Goal: Transaction & Acquisition: Purchase product/service

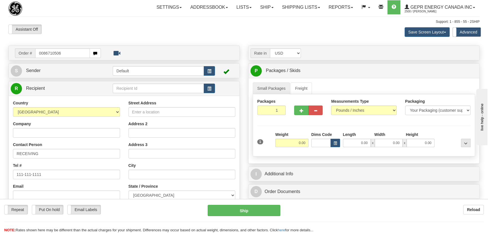
click at [43, 54] on input "0086710506" at bounding box center [62, 53] width 55 height 10
type input "86710506"
click at [90, 37] on body "Training Course Close Toggle navigation Settings Shipping Preferences New Recip…" at bounding box center [245, 116] width 491 height 233
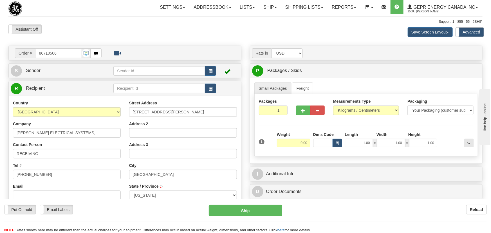
type input "HOUSTON"
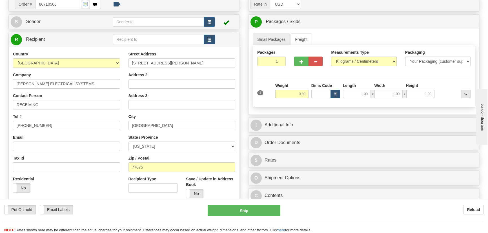
scroll to position [51, 0]
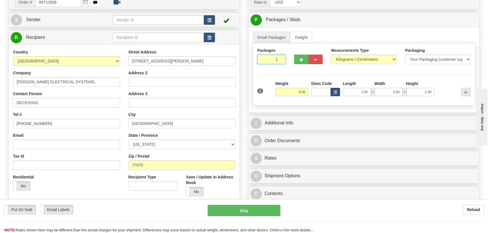
drag, startPoint x: 275, startPoint y: 61, endPoint x: 289, endPoint y: 69, distance: 16.6
click at [289, 68] on div "Packages 1 1" at bounding box center [364, 59] width 222 height 22
type input "2"
click at [291, 78] on div "Packages 2 1 Measurements Type" at bounding box center [364, 74] width 222 height 62
click at [290, 91] on input "0.00" at bounding box center [291, 92] width 33 height 8
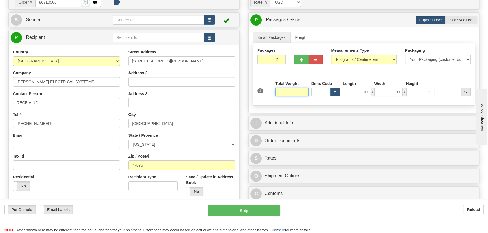
click at [290, 91] on input "text" at bounding box center [291, 92] width 33 height 8
type input "5"
type input "48.00"
click at [353, 55] on select "Pounds / Inches Kilograms / Centimeters" at bounding box center [363, 60] width 65 height 10
select select "0"
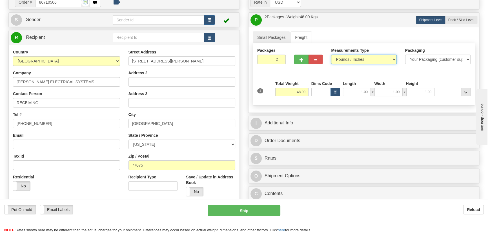
click at [331, 55] on select "Pounds / Inches Kilograms / Centimeters" at bounding box center [363, 60] width 65 height 10
click at [329, 113] on div "Rate in Account Currency ARN AWG AUD AUS BHD BBD BFR BMD BRC BRL GBP UKL BND BG…" at bounding box center [364, 108] width 240 height 227
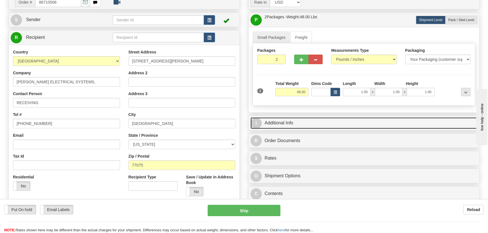
click at [335, 122] on link "I Additional Info" at bounding box center [363, 123] width 227 height 12
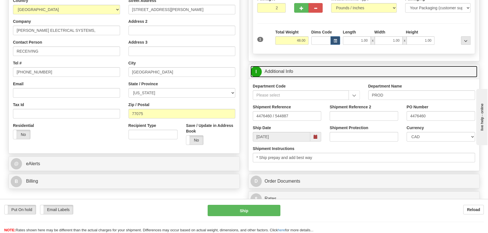
scroll to position [102, 0]
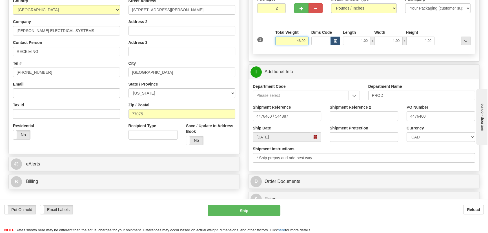
drag, startPoint x: 293, startPoint y: 43, endPoint x: 313, endPoint y: 45, distance: 20.2
click at [315, 45] on div "1 Total Weight 48.00 Dims Code x" at bounding box center [364, 40] width 216 height 20
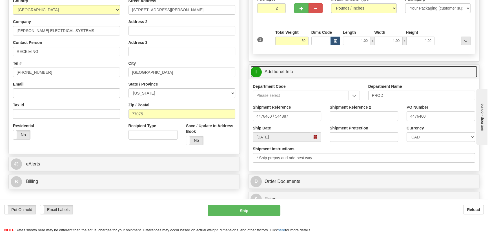
type input "50.00"
click at [421, 71] on link "I Additional Info" at bounding box center [363, 72] width 227 height 12
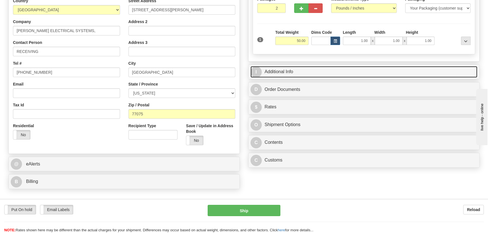
click at [435, 68] on link "I Additional Info" at bounding box center [363, 72] width 227 height 12
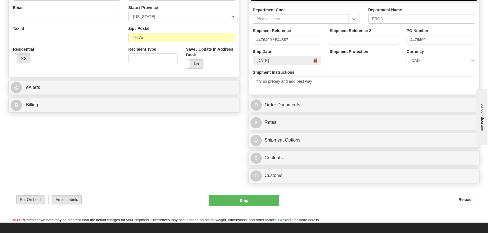
scroll to position [179, 0]
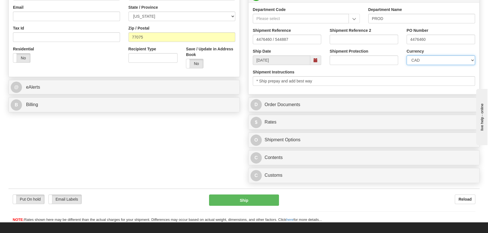
click at [432, 63] on select "CAD USD EUR ZAR [PERSON_NAME] ARN AUD AUS AWG BBD BFR BGN BHD BMD BND BRC BRL C…" at bounding box center [440, 60] width 68 height 10
select select "1"
click at [406, 55] on select "CAD USD EUR ZAR [PERSON_NAME] ARN AUD AUS AWG BBD BFR BGN BHD BMD BND BRC BRL C…" at bounding box center [440, 60] width 68 height 10
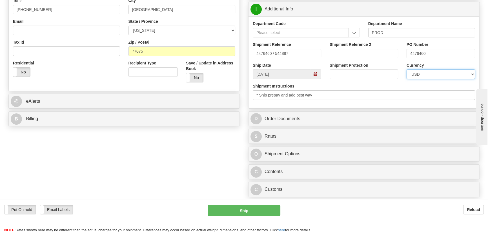
scroll to position [153, 0]
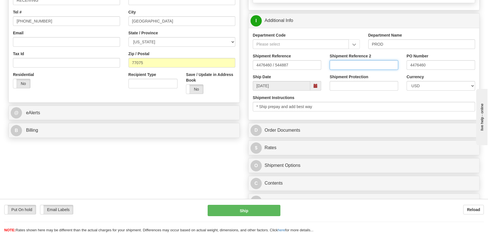
click at [371, 63] on input "Shipment Reference 2" at bounding box center [363, 65] width 68 height 10
drag, startPoint x: 366, startPoint y: 66, endPoint x: 311, endPoint y: 52, distance: 56.7
click at [311, 52] on div "Department Code Department Name PROD Shipment Reference 4476460 / 544887 Shipme…" at bounding box center [363, 74] width 231 height 92
type input "5399006421"
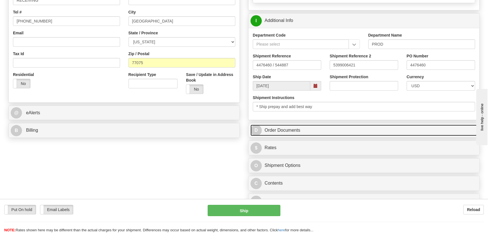
click at [362, 127] on link "D Order Documents" at bounding box center [363, 131] width 227 height 12
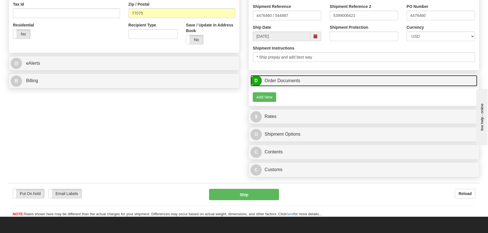
scroll to position [256, 0]
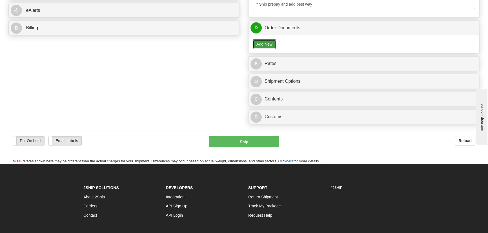
click at [267, 44] on button "Add New" at bounding box center [264, 44] width 23 height 10
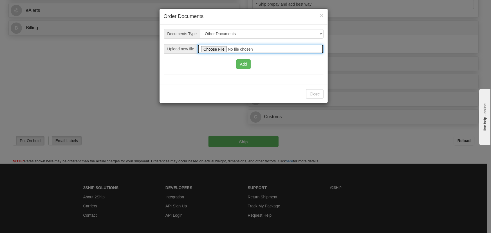
click at [219, 49] on input "file" at bounding box center [261, 49] width 126 height 10
type input "C:\fakepath\2025_USMCA_2025I1-1-1561_TV 5399006421 (1).pdf"
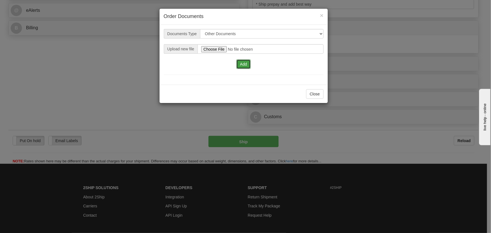
click at [244, 64] on button "Add" at bounding box center [244, 64] width 14 height 10
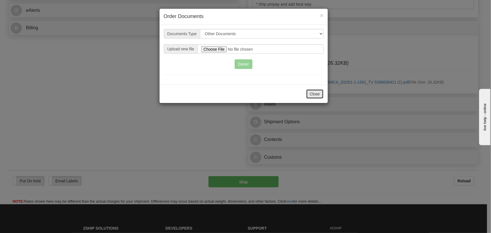
click at [315, 94] on button "Close" at bounding box center [314, 94] width 17 height 10
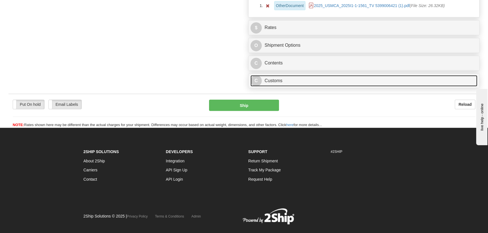
click at [340, 80] on link "C Customs" at bounding box center [363, 81] width 227 height 12
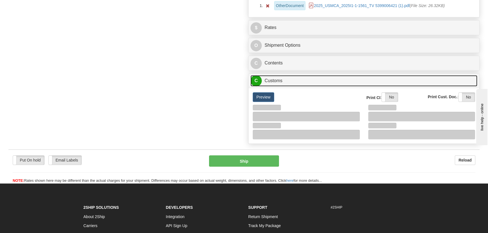
scroll to position [384, 0]
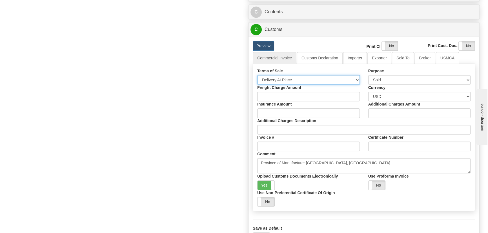
click at [286, 80] on select "Free Carrier Free On Board Ex Works Delivered Duty Unpaid Delivered Duty Paid C…" at bounding box center [308, 80] width 102 height 10
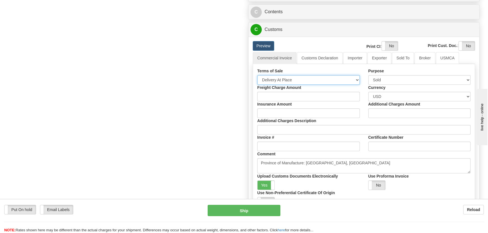
select select "7"
click at [257, 75] on select "Free Carrier Free On Board Ex Works Delivered Duty Unpaid Delivered Duty Paid C…" at bounding box center [308, 80] width 102 height 10
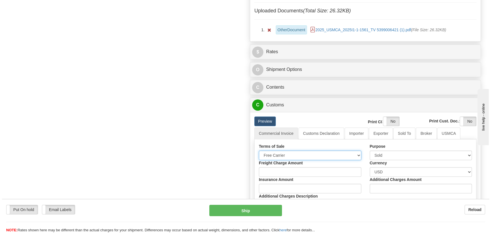
scroll to position [282, 0]
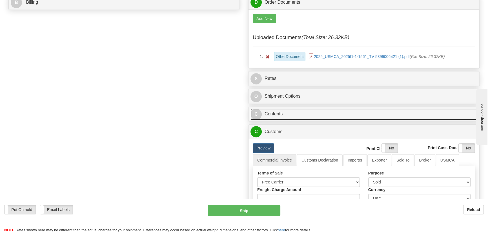
click at [348, 113] on link "C Contents" at bounding box center [363, 114] width 227 height 12
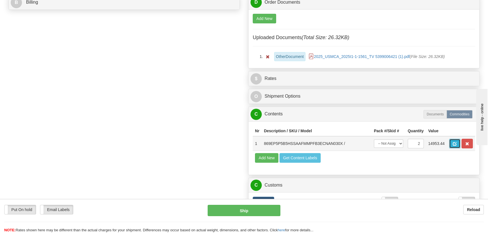
click at [455, 145] on span "button" at bounding box center [455, 144] width 4 height 4
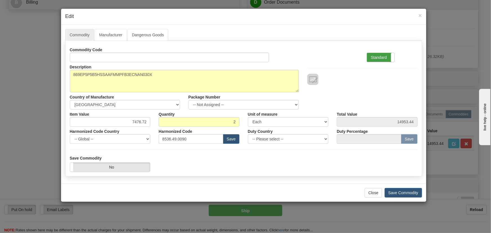
click at [380, 58] on label "Standard" at bounding box center [381, 57] width 28 height 9
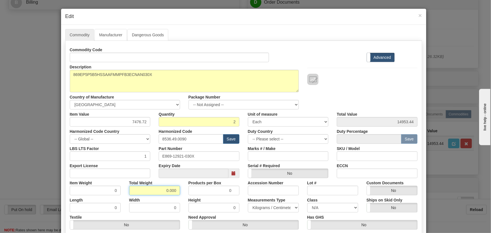
drag, startPoint x: 164, startPoint y: 190, endPoint x: 184, endPoint y: 187, distance: 19.4
click at [180, 190] on div "Total Weight 0.000" at bounding box center [154, 186] width 59 height 17
type input "2"
type input "1.0000"
drag, startPoint x: 348, startPoint y: 83, endPoint x: 305, endPoint y: 175, distance: 101.0
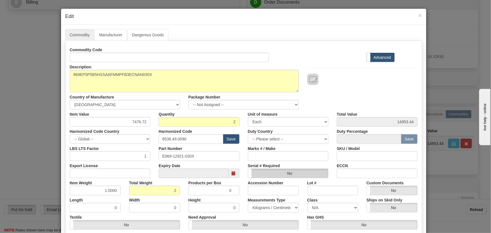
click at [346, 86] on div "Description 869EP5P5B5HSSAAFMMPFB3ECNAN030X Country of Manufacture -- Unknown -…" at bounding box center [244, 85] width 356 height 47
drag, startPoint x: 129, startPoint y: 121, endPoint x: 156, endPoint y: 129, distance: 28.4
click at [159, 127] on div "Commodity Code Standard Advanced Description 869EP5P5B5HSSAAFMMPFB3ECNAN030X Co…" at bounding box center [244, 146] width 348 height 202
paste input "5.718,74"
type input "5718.74"
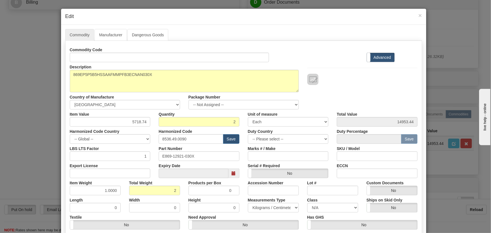
type input "11437.48"
click at [306, 58] on div "Commodity Code Standard Advanced" at bounding box center [244, 53] width 356 height 17
click at [358, 83] on div at bounding box center [362, 79] width 110 height 11
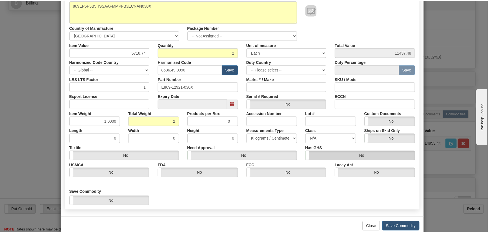
scroll to position [80, 0]
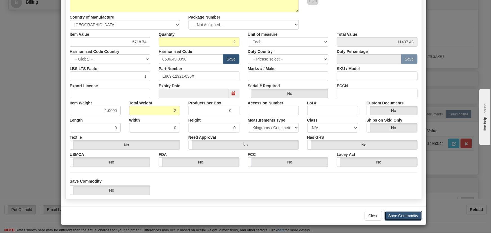
click at [399, 214] on button "Save Commodity" at bounding box center [403, 216] width 37 height 10
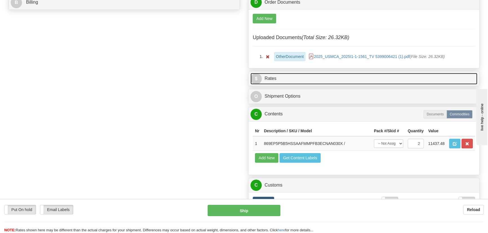
click at [403, 76] on link "$ Rates" at bounding box center [363, 79] width 227 height 12
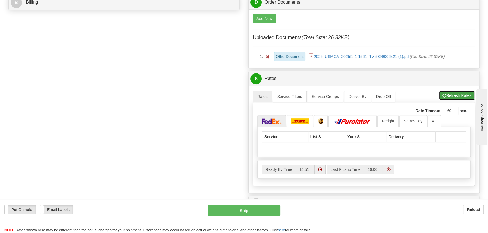
click at [455, 95] on button "Refresh Rates" at bounding box center [456, 96] width 36 height 10
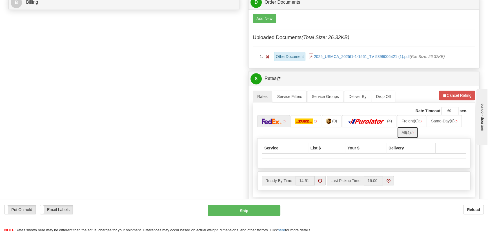
click at [409, 131] on span "(4)" at bounding box center [408, 132] width 5 height 5
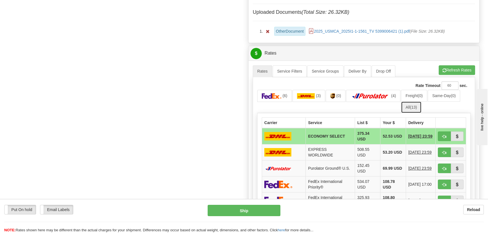
scroll to position [384, 0]
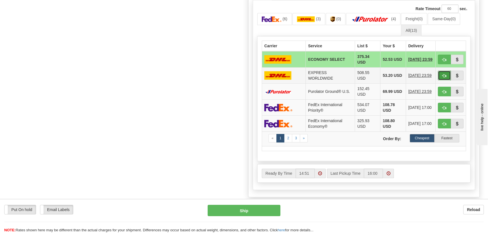
click at [444, 75] on span "button" at bounding box center [444, 76] width 4 height 4
type input "P"
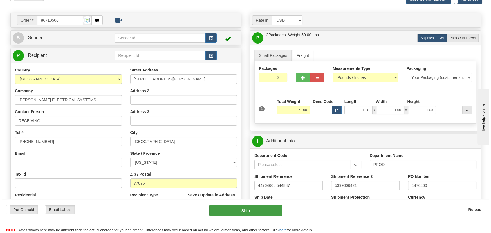
scroll to position [25, 0]
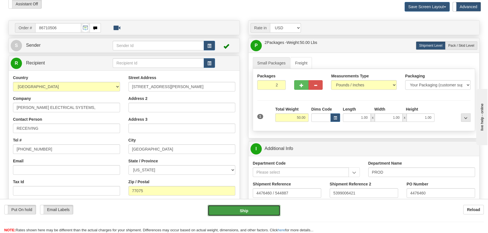
click at [252, 211] on button "Ship" at bounding box center [244, 210] width 73 height 11
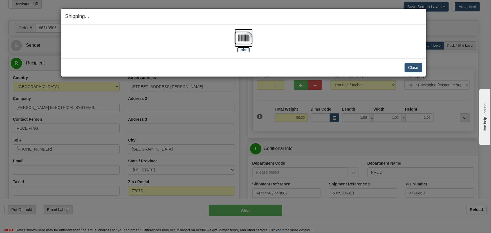
click at [245, 38] on img at bounding box center [244, 38] width 18 height 18
drag, startPoint x: 414, startPoint y: 66, endPoint x: 410, endPoint y: 69, distance: 4.8
click at [414, 66] on button "Close" at bounding box center [413, 68] width 17 height 10
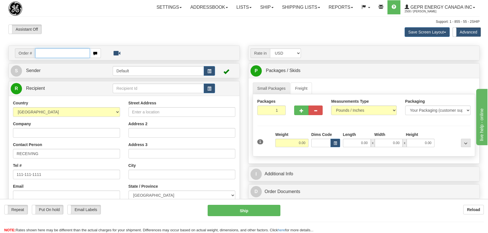
paste input "86710663"
type input "86710663"
click at [97, 39] on body "Training Course Close Toggle navigation Settings Shipping Preferences New Recip…" at bounding box center [245, 116] width 491 height 233
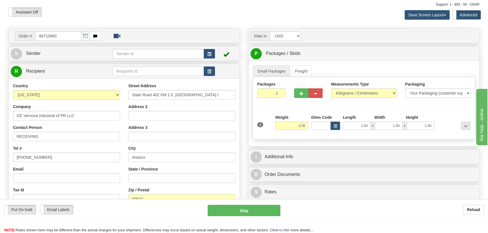
scroll to position [25, 0]
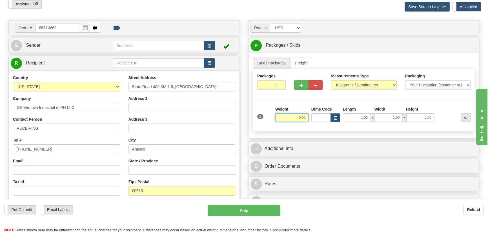
click at [291, 117] on input "0.00" at bounding box center [291, 117] width 33 height 8
type input "20.00"
click at [349, 84] on select "Pounds / Inches Kilograms / Centimeters" at bounding box center [363, 85] width 65 height 10
select select "0"
click at [331, 80] on select "Pounds / Inches Kilograms / Centimeters" at bounding box center [363, 85] width 65 height 10
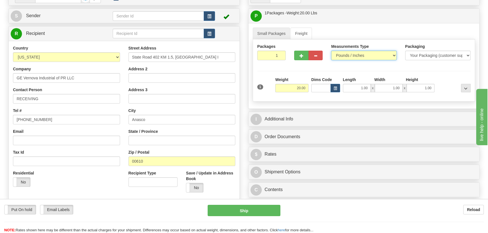
scroll to position [128, 0]
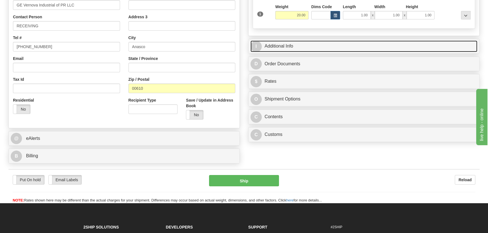
click at [389, 46] on link "I Additional Info" at bounding box center [363, 47] width 227 height 12
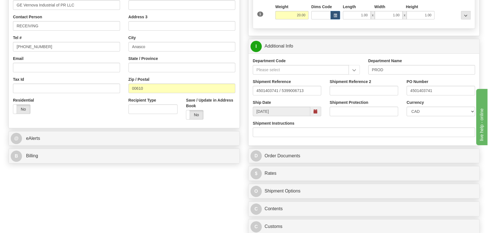
click at [434, 116] on div "Currency CAD USD EUR ZAR RON ANG ARN AUD AUS AWG BBD BFR BGN BHD BMD BND BRC BR…" at bounding box center [440, 110] width 77 height 21
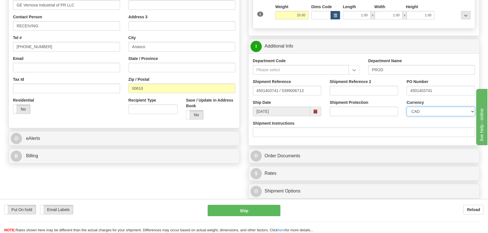
click at [432, 113] on select "CAD USD EUR ZAR [PERSON_NAME] ARN AUD AUS AWG BBD BFR BGN BHD BMD BND BRC BRL C…" at bounding box center [440, 112] width 68 height 10
click at [406, 107] on select "CAD USD EUR ZAR [PERSON_NAME] ARN AUD AUS AWG BBD BFR BGN BHD BMD BND BRC BRL C…" at bounding box center [440, 112] width 68 height 10
click at [434, 113] on select "CAD USD EUR ZAR [PERSON_NAME] ARN AUD AUS AWG BBD BFR BGN BHD BMD BND BRC BRL C…" at bounding box center [440, 112] width 68 height 10
select select "1"
click at [406, 107] on select "CAD USD EUR ZAR [PERSON_NAME] ARN AUD AUS AWG BBD BFR BGN BHD BMD BND BRC BRL C…" at bounding box center [440, 112] width 68 height 10
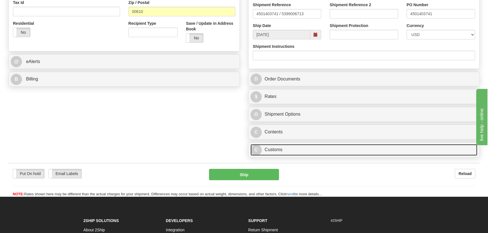
click at [318, 153] on link "C Customs" at bounding box center [363, 150] width 227 height 12
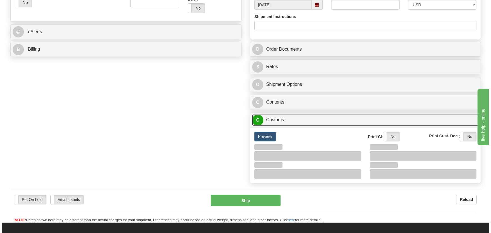
scroll to position [256, 0]
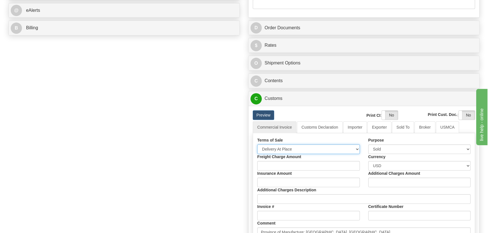
drag, startPoint x: 301, startPoint y: 150, endPoint x: 298, endPoint y: 151, distance: 3.7
click at [301, 150] on select "Free Carrier Free On Board Ex Works Delivered Duty Unpaid Delivered Duty Paid C…" at bounding box center [308, 149] width 102 height 10
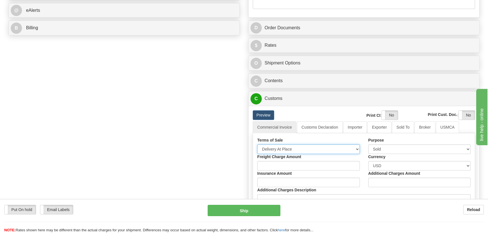
select select "7"
click at [257, 144] on select "Free Carrier Free On Board Ex Works Delivered Duty Unpaid Delivered Duty Paid C…" at bounding box center [308, 149] width 102 height 10
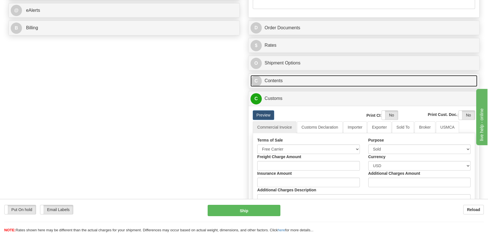
click at [345, 83] on link "C Contents" at bounding box center [363, 81] width 227 height 12
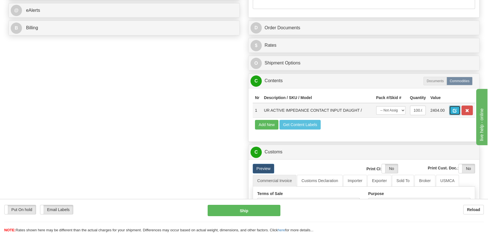
click at [454, 109] on span "button" at bounding box center [455, 111] width 4 height 4
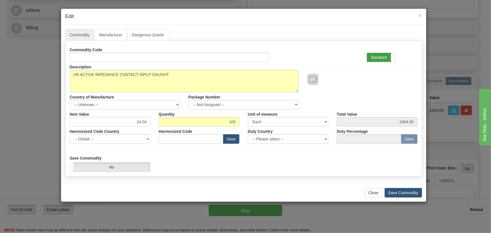
click at [383, 55] on label "Standard" at bounding box center [381, 57] width 28 height 9
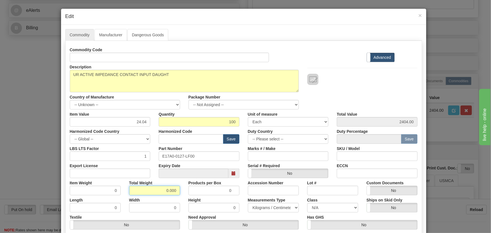
drag, startPoint x: 172, startPoint y: 193, endPoint x: 190, endPoint y: 198, distance: 19.3
click at [190, 198] on div "Commodity Code Standard Advanced Description UR ACTIVE IMPEDANCE CONTACT INPUT …" at bounding box center [244, 146] width 348 height 202
type input ".100"
type input "0.0010"
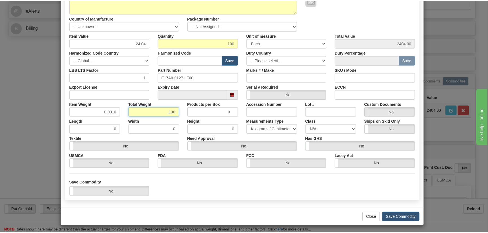
scroll to position [80, 0]
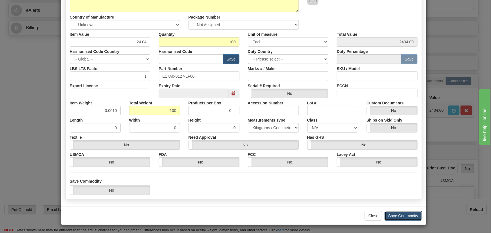
click at [403, 211] on button "Save Commodity" at bounding box center [403, 216] width 37 height 10
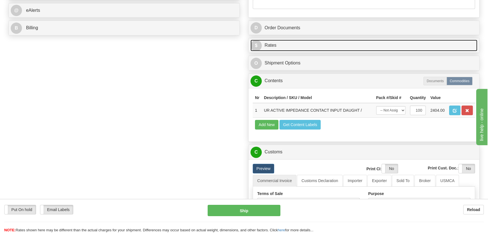
click at [363, 47] on link "$ Rates" at bounding box center [363, 46] width 227 height 12
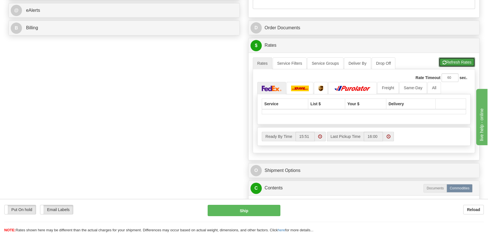
click at [455, 61] on button "Refresh Rates" at bounding box center [456, 62] width 36 height 10
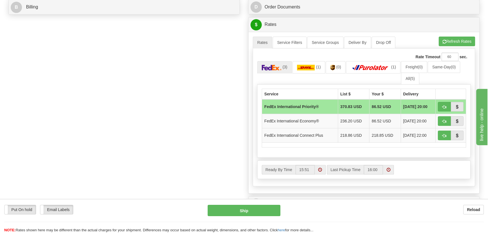
scroll to position [282, 0]
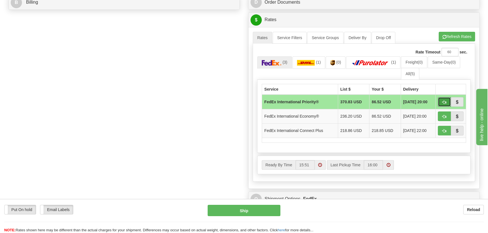
click at [444, 101] on span "button" at bounding box center [444, 103] width 4 height 4
type input "01"
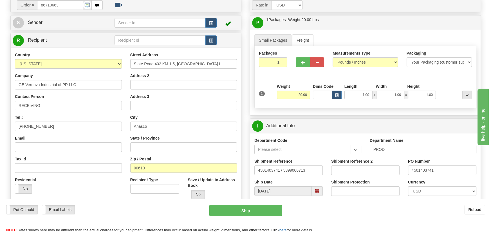
scroll to position [51, 0]
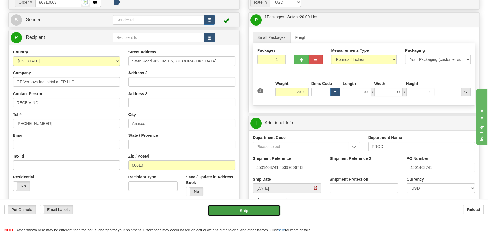
click at [262, 211] on button "Ship" at bounding box center [244, 210] width 73 height 11
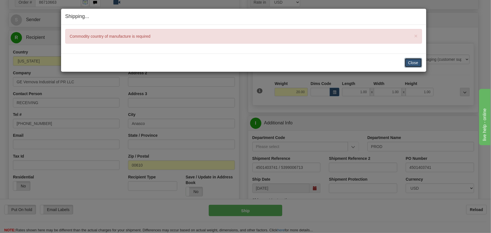
click at [415, 62] on button "Close" at bounding box center [413, 63] width 17 height 10
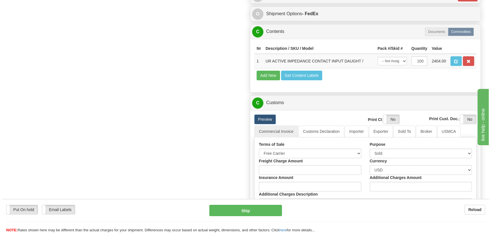
scroll to position [307, 0]
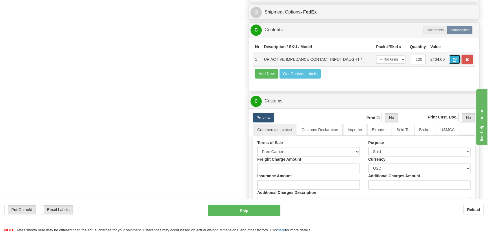
click at [451, 59] on button "button" at bounding box center [454, 60] width 11 height 10
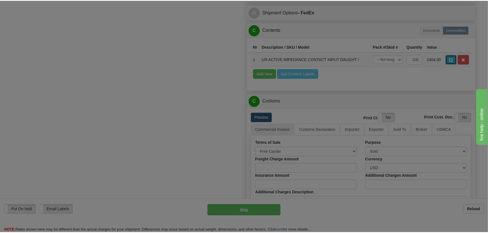
scroll to position [0, 0]
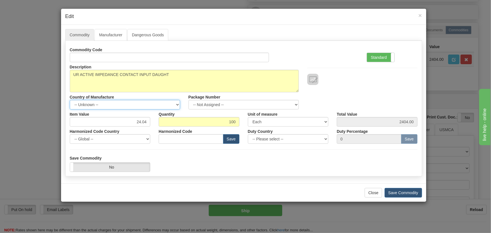
click at [157, 102] on select "-- Unknown -- AFGHANISTAN ALAND ISLANDS ALBANIA ALGERIA AMERICAN SAMOA ANDORRA …" at bounding box center [125, 105] width 110 height 10
select select "CN"
click at [70, 100] on select "-- Unknown -- AFGHANISTAN ALAND ISLANDS ALBANIA ALGERIA AMERICAN SAMOA ANDORRA …" at bounding box center [125, 105] width 110 height 10
click at [412, 193] on button "Save Commodity" at bounding box center [403, 193] width 37 height 10
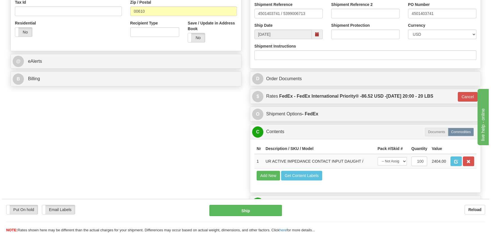
scroll to position [205, 0]
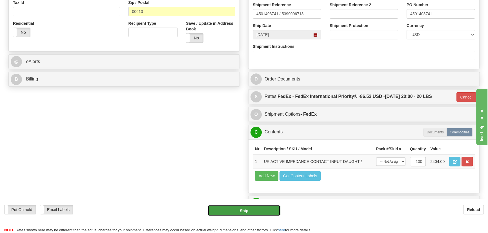
click at [239, 214] on button "Ship" at bounding box center [244, 210] width 73 height 11
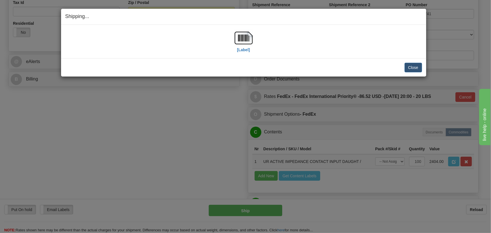
click at [234, 37] on div "[Label]" at bounding box center [243, 41] width 357 height 25
click at [241, 37] on img at bounding box center [244, 38] width 18 height 18
click at [411, 68] on button "Close" at bounding box center [413, 68] width 17 height 10
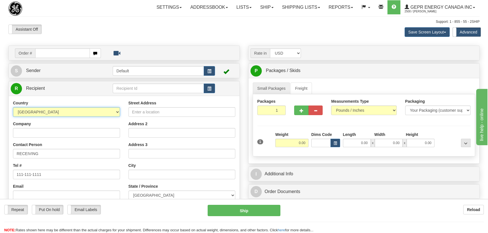
click at [71, 115] on select "AFGHANISTAN ALAND ISLANDS ALBANIA ALGERIA AMERICAN SAMOA ANDORRA ANGOLA ANGUILL…" at bounding box center [66, 112] width 107 height 10
select select "US"
click at [13, 107] on select "AFGHANISTAN ALAND ISLANDS ALBANIA ALGERIA AMERICAN SAMOA ANDORRA ANGOLA ANGUILL…" at bounding box center [66, 112] width 107 height 10
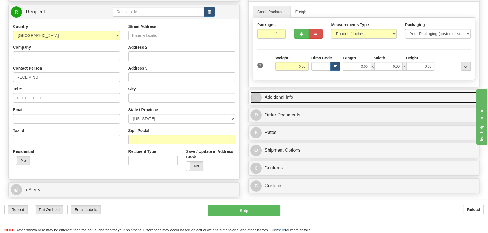
click at [375, 95] on link "I Additional Info" at bounding box center [363, 98] width 227 height 12
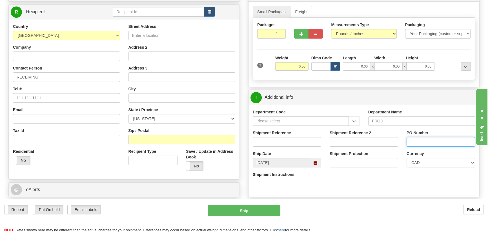
click at [420, 141] on input "PO Number" at bounding box center [440, 142] width 68 height 10
paste input "4135-774388OLS99527619"
type input "4135-774388OLS99527619"
click at [415, 162] on select "CAD USD EUR ZAR [PERSON_NAME] ARN AUD AUS AWG BBD BFR BGN BHD BMD BND BRC BRL C…" at bounding box center [440, 163] width 68 height 10
select select "1"
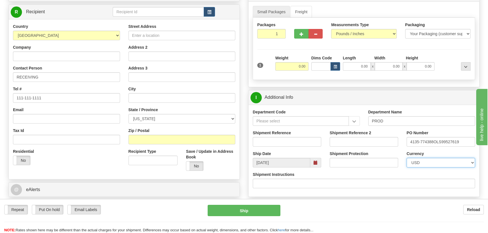
click at [406, 158] on select "CAD USD EUR ZAR [PERSON_NAME] ARN AUD AUS AWG BBD BFR BGN BHD BMD BND BRC BRL C…" at bounding box center [440, 163] width 68 height 10
click at [304, 143] on input "Shipment Reference" at bounding box center [287, 142] width 68 height 10
drag, startPoint x: 255, startPoint y: 143, endPoint x: 167, endPoint y: 143, distance: 87.3
type input "5399006267"
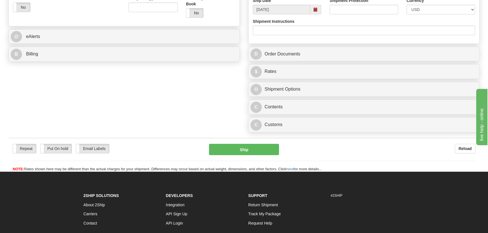
scroll to position [282, 0]
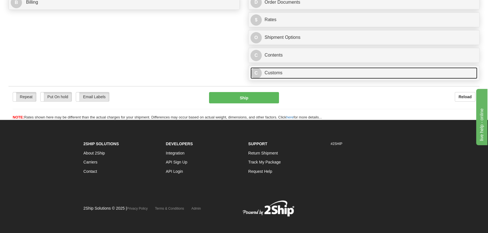
click at [335, 73] on link "C Customs" at bounding box center [363, 73] width 227 height 12
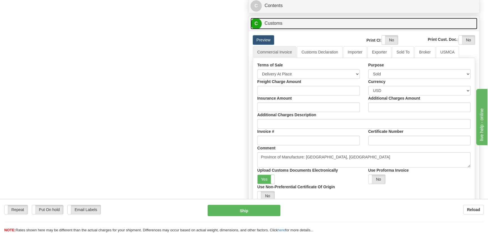
scroll to position [333, 0]
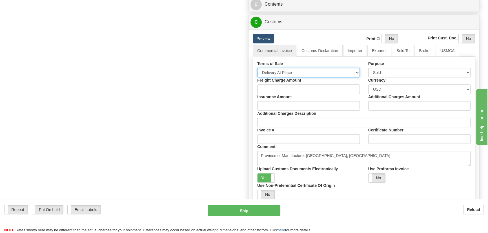
click at [300, 70] on select "Free Carrier Free On Board Ex Works Delivered Duty Unpaid Delivered Duty Paid C…" at bounding box center [308, 73] width 102 height 10
select select "7"
click at [257, 68] on select "Free Carrier Free On Board Ex Works Delivered Duty Unpaid Delivered Duty Paid C…" at bounding box center [308, 73] width 102 height 10
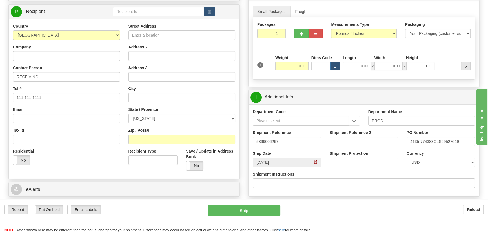
scroll to position [77, 0]
click at [77, 54] on input "Company" at bounding box center [66, 57] width 107 height 10
paste input "Eaton Corporation"
type input "Eaton Corporation"
drag, startPoint x: 160, startPoint y: 37, endPoint x: 162, endPoint y: 39, distance: 3.0
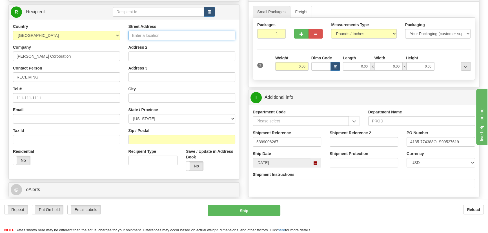
click at [160, 37] on input "Street Address" at bounding box center [181, 36] width 107 height 10
paste input "221 Heywood Road"
type input "221 Heywood Road"
drag, startPoint x: 172, startPoint y: 139, endPoint x: 148, endPoint y: 144, distance: 24.3
click at [172, 139] on input "Zip / Postal" at bounding box center [181, 140] width 107 height 10
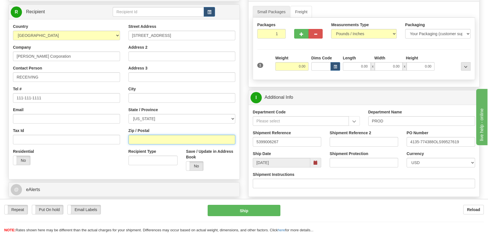
paste input "28704"
type input "28704"
click at [87, 170] on div "Country AFGHANISTAN ALAND ISLANDS ALBANIA ALGERIA AMERICAN SAMOA ANDORRA ANGOLA…" at bounding box center [124, 99] width 231 height 151
type input "ARDEN"
select select "NC"
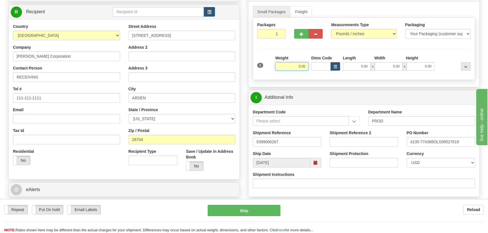
drag, startPoint x: 302, startPoint y: 68, endPoint x: 319, endPoint y: 72, distance: 18.1
click at [321, 71] on div "1 Weight 0.00 Dims Code 0.00" at bounding box center [364, 65] width 216 height 20
type input "24.00"
click at [440, 56] on div at bounding box center [454, 62] width 36 height 15
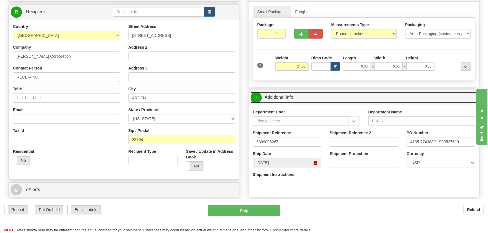
click at [411, 96] on link "I Additional Info" at bounding box center [363, 98] width 227 height 12
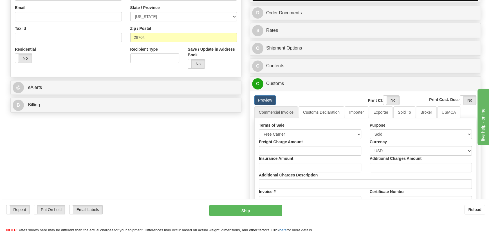
scroll to position [179, 0]
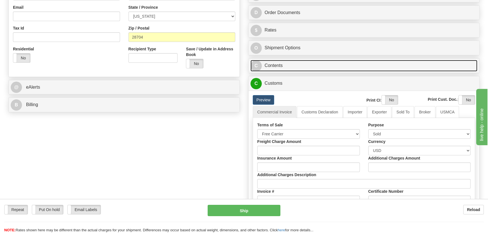
click at [355, 65] on link "C Contents" at bounding box center [363, 66] width 227 height 12
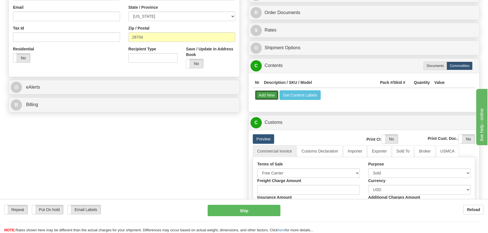
click at [271, 96] on button "Add New" at bounding box center [266, 95] width 23 height 10
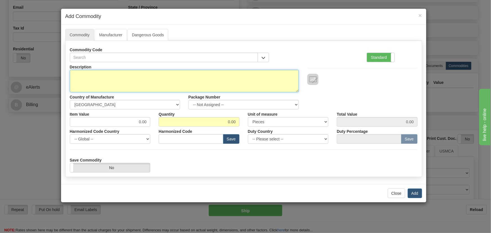
click at [228, 75] on textarea "Description" at bounding box center [184, 81] width 229 height 23
paste textarea "869EP5P5B5HSSALFMMSFC1ECNB4"
type textarea "869EP5P5B5HSSALFMMSFC1ECNB4"
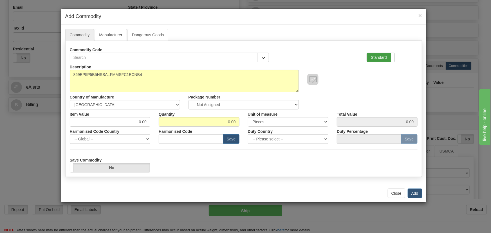
click at [385, 55] on label "Standard" at bounding box center [381, 57] width 28 height 9
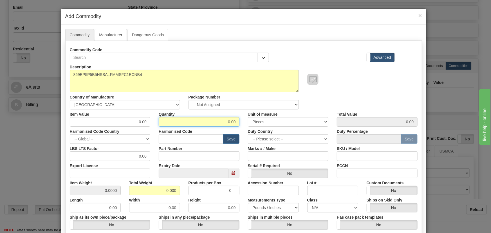
drag, startPoint x: 226, startPoint y: 121, endPoint x: 237, endPoint y: 123, distance: 10.9
click at [237, 123] on input "0.00" at bounding box center [199, 122] width 81 height 10
type input "1"
drag, startPoint x: 161, startPoint y: 188, endPoint x: 185, endPoint y: 193, distance: 24.8
click at [185, 193] on div "Item Weight 0.0000 Total Weight 0.000 Products per Box 0 Accession Number Lot #…" at bounding box center [244, 186] width 356 height 17
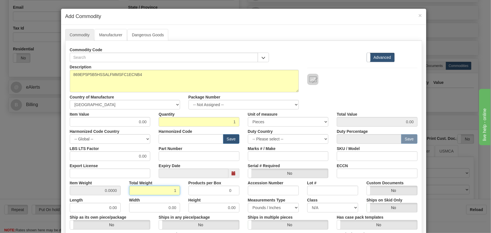
type input "1"
type input "1.0000"
click at [186, 195] on div "Height 0.00" at bounding box center [213, 203] width 59 height 17
drag, startPoint x: 126, startPoint y: 123, endPoint x: 146, endPoint y: 133, distance: 22.3
click at [155, 131] on div "Description 869EP5P5B5HSSALFMMSFC1ECNB4 Country of Manufacture -- Unknown -- AF…" at bounding box center [244, 186] width 348 height 248
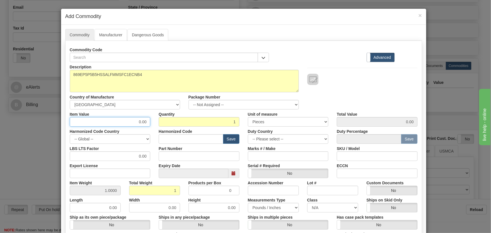
paste input "5.305,61"
type input "5305.61"
click at [341, 57] on div "Commodity Code Standard Advanced" at bounding box center [244, 53] width 356 height 17
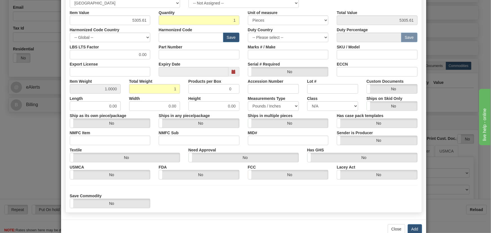
scroll to position [102, 0]
click at [413, 225] on button "Add" at bounding box center [415, 229] width 14 height 10
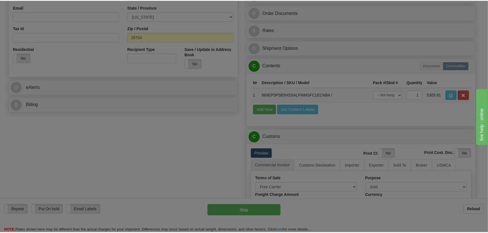
scroll to position [0, 0]
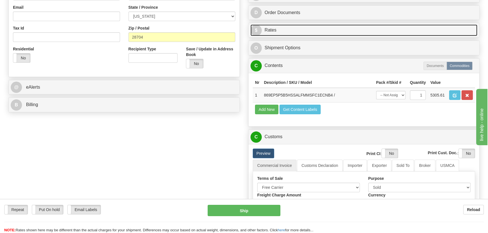
click at [379, 30] on link "$ Rates" at bounding box center [363, 30] width 227 height 12
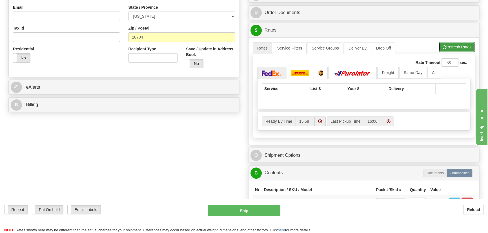
click at [447, 47] on button "Refresh Rates" at bounding box center [456, 47] width 36 height 10
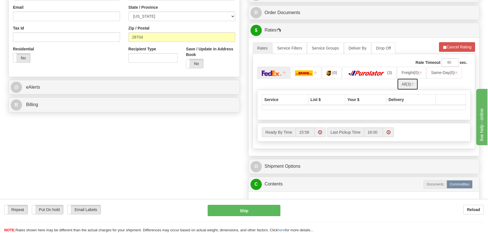
click at [408, 85] on span "(3)" at bounding box center [408, 84] width 5 height 5
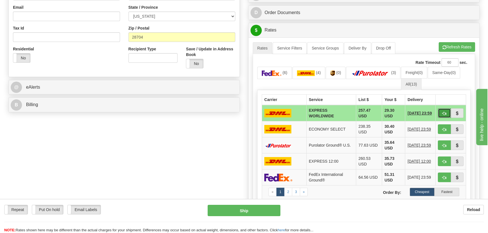
click at [444, 112] on span "button" at bounding box center [444, 114] width 4 height 4
type input "P"
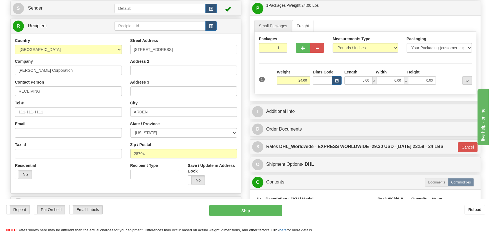
scroll to position [51, 0]
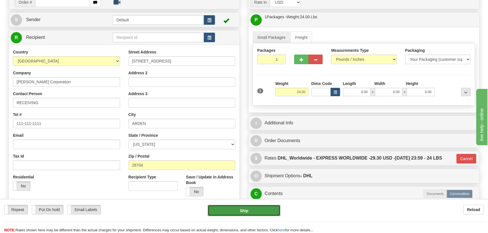
click at [248, 213] on button "Ship" at bounding box center [244, 210] width 73 height 11
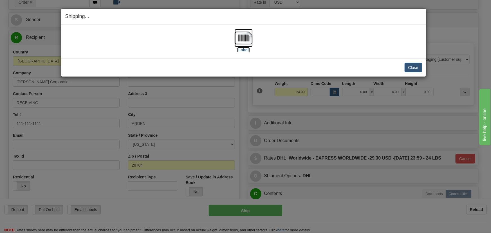
click at [251, 41] on img at bounding box center [244, 38] width 18 height 18
click at [415, 66] on button "Close" at bounding box center [413, 68] width 17 height 10
click at [331, 215] on div "Shipping... Your SHIPMENT will EXPIRE in [Label] IMPORTANT NOTICE Embassy / Con…" at bounding box center [245, 116] width 491 height 233
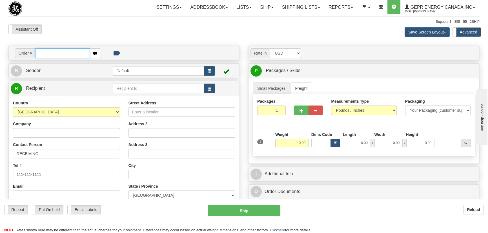
paste input "0086710552"
click at [43, 54] on input "0086710552" at bounding box center [62, 53] width 55 height 10
type input "86710552"
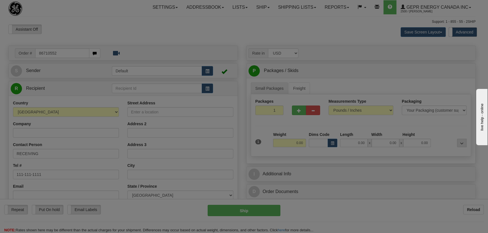
click at [84, 36] on body "Training Course Close Toggle navigation Settings Shipping Preferences New Recip…" at bounding box center [244, 116] width 488 height 233
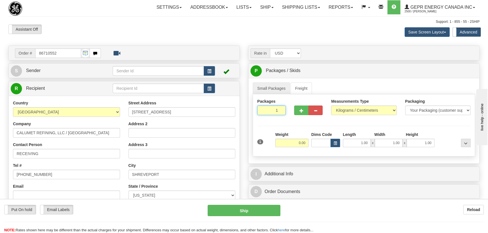
drag, startPoint x: 274, startPoint y: 114, endPoint x: 289, endPoint y: 121, distance: 16.9
click at [289, 119] on div "Packages 1 1" at bounding box center [364, 110] width 222 height 22
type input "8"
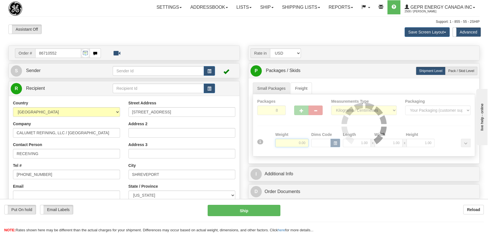
click at [291, 143] on div "Packages 8 1 Measurements Type" at bounding box center [364, 125] width 222 height 62
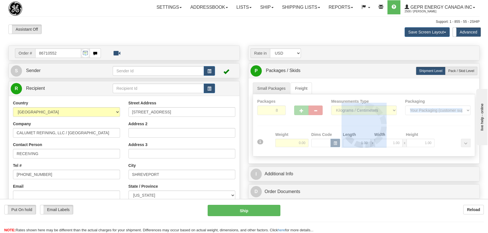
click at [291, 143] on div "Packages 8 1 Measurements Type" at bounding box center [364, 125] width 222 height 62
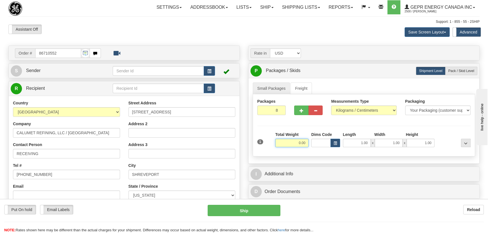
click at [291, 143] on input "0.00" at bounding box center [291, 143] width 33 height 8
type input "168.00"
click at [360, 110] on select "Pounds / Inches Kilograms / Centimeters" at bounding box center [363, 111] width 65 height 10
select select "0"
click at [331, 106] on select "Pounds / Inches Kilograms / Centimeters" at bounding box center [363, 111] width 65 height 10
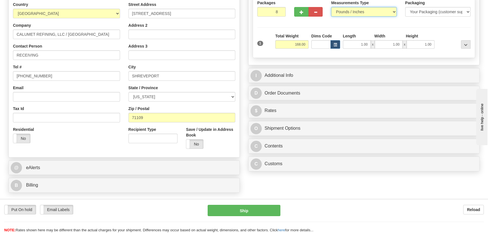
scroll to position [102, 0]
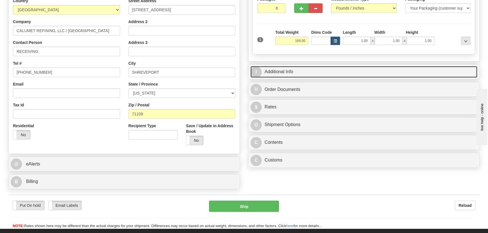
click at [383, 71] on link "I Additional Info" at bounding box center [363, 72] width 227 height 12
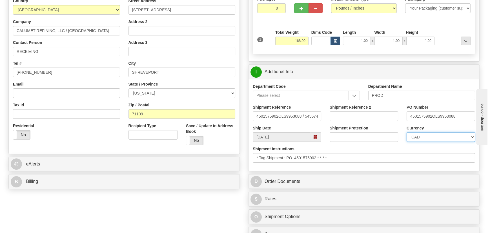
click at [424, 138] on select "CAD USD EUR ZAR [PERSON_NAME] ARN AUD AUS AWG BBD BFR BGN BHD BMD BND BRC BRL C…" at bounding box center [440, 137] width 68 height 10
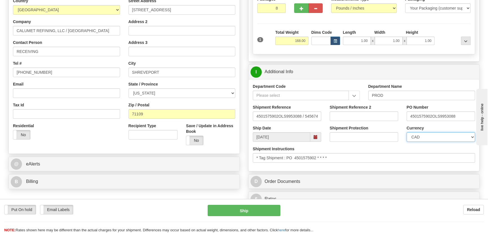
select select "1"
click at [406, 132] on select "CAD USD EUR ZAR [PERSON_NAME] ARN AUD AUS AWG BBD BFR BGN BHD BMD BND BRC BRL C…" at bounding box center [440, 137] width 68 height 10
click at [347, 114] on input "Shipment Reference 2" at bounding box center [363, 117] width 68 height 10
drag, startPoint x: 360, startPoint y: 115, endPoint x: 320, endPoint y: 118, distance: 40.1
click at [320, 118] on div "Shipment Reference 4501575902OLS9953088 / 545674 Shipment Reference 2 539900658…" at bounding box center [363, 114] width 231 height 21
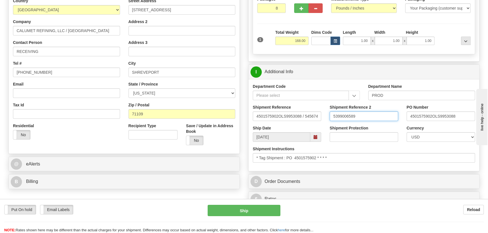
type input "5399006589"
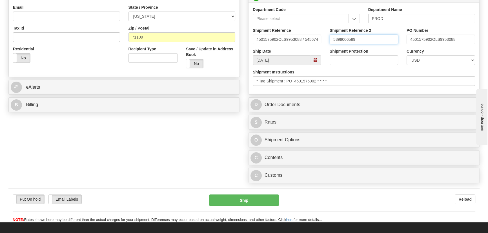
scroll to position [205, 0]
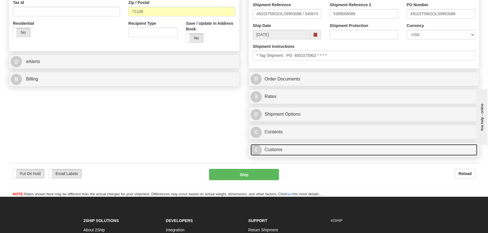
click at [359, 145] on link "C Customs" at bounding box center [363, 150] width 227 height 12
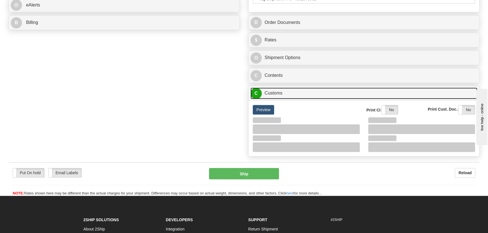
scroll to position [307, 0]
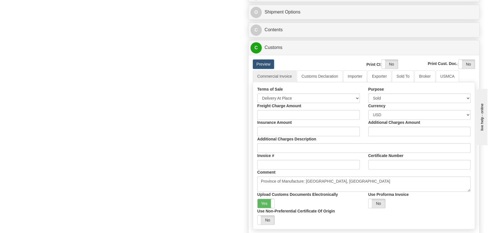
click at [284, 103] on label "Freight Charge Amount" at bounding box center [279, 106] width 44 height 6
click at [284, 110] on input "Freight Charge Amount" at bounding box center [308, 115] width 102 height 10
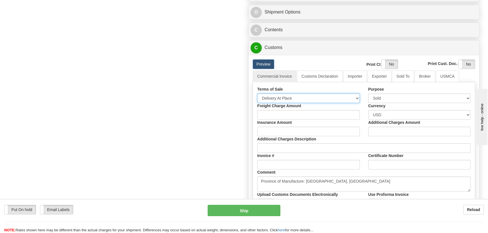
click at [288, 99] on select "Free Carrier Free On Board Ex Works Delivered Duty Unpaid Delivered Duty Paid C…" at bounding box center [308, 98] width 102 height 10
select select "7"
click at [257, 93] on select "Free Carrier Free On Board Ex Works Delivered Duty Unpaid Delivered Duty Paid C…" at bounding box center [308, 98] width 102 height 10
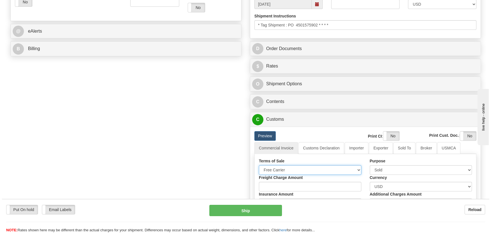
scroll to position [230, 0]
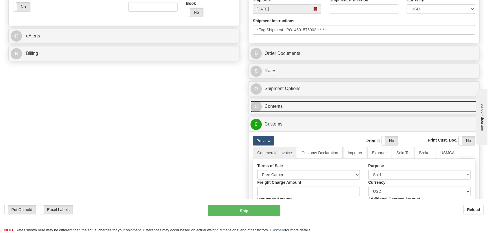
click at [380, 105] on link "C Contents" at bounding box center [363, 107] width 227 height 12
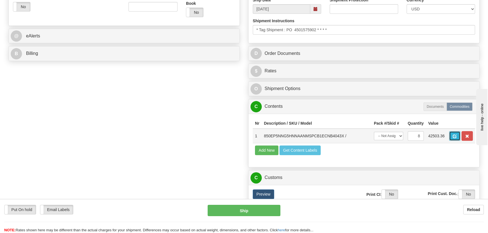
click at [453, 133] on button "button" at bounding box center [454, 136] width 11 height 10
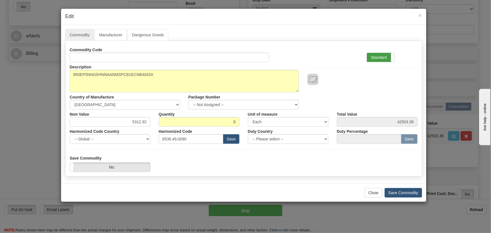
click at [383, 55] on label "Standard" at bounding box center [381, 57] width 28 height 9
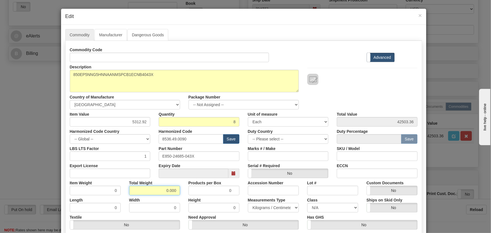
click at [184, 197] on div "Commodity Code Standard Advanced Description 850EP5NNG5HNNAANMSPCB1ECNB4043X Co…" at bounding box center [244, 146] width 348 height 202
type input "8"
type input "1.0000"
drag, startPoint x: 130, startPoint y: 122, endPoint x: 159, endPoint y: 131, distance: 30.8
click at [160, 131] on div "Commodity Code Standard Advanced Description 850EP5NNG5HNNAANMSPCB1ECNB4043X Co…" at bounding box center [244, 146] width 348 height 202
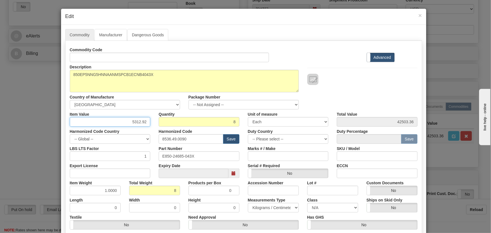
paste input "3.308,19"
type input "3308.19"
type input "26465.52"
click at [328, 56] on div "Commodity Code Standard Advanced" at bounding box center [244, 53] width 356 height 17
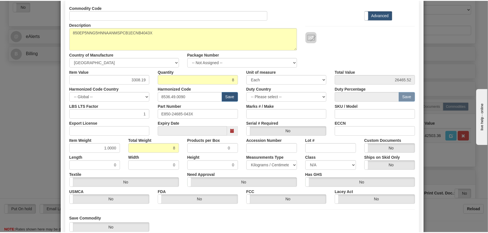
scroll to position [80, 0]
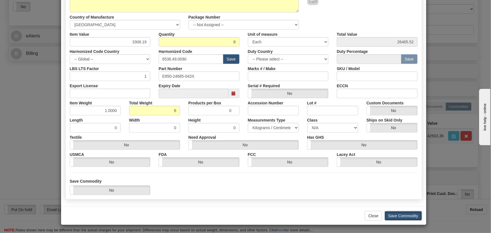
drag, startPoint x: 409, startPoint y: 213, endPoint x: 412, endPoint y: 213, distance: 3.4
click at [409, 213] on button "Save Commodity" at bounding box center [403, 216] width 37 height 10
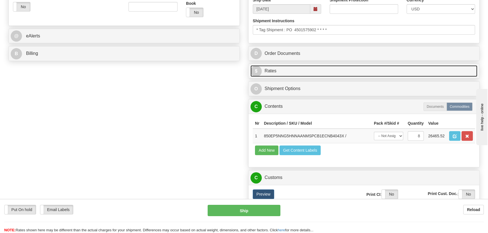
click at [395, 72] on link "$ Rates" at bounding box center [363, 71] width 227 height 12
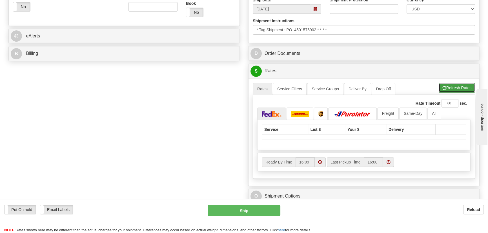
click at [442, 86] on span "button" at bounding box center [444, 88] width 4 height 4
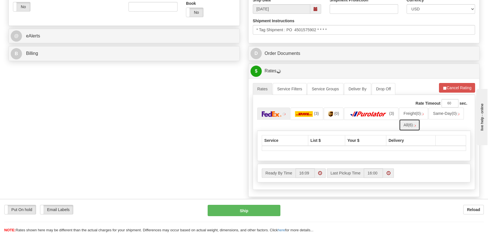
click at [410, 123] on span "(6)" at bounding box center [410, 125] width 5 height 5
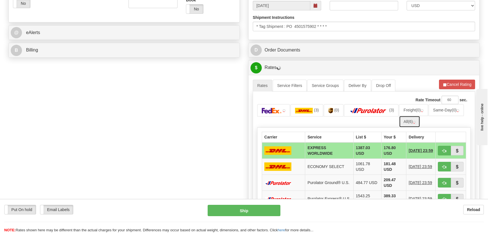
scroll to position [256, 0]
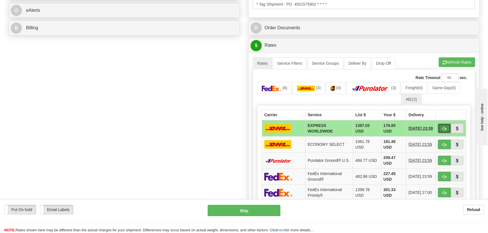
click at [445, 129] on span "button" at bounding box center [444, 129] width 4 height 4
type input "P"
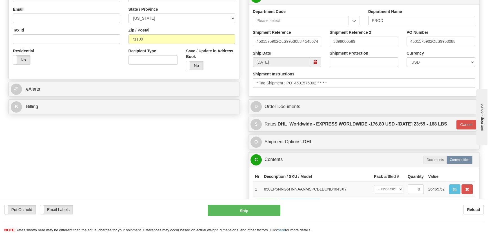
scroll to position [179, 0]
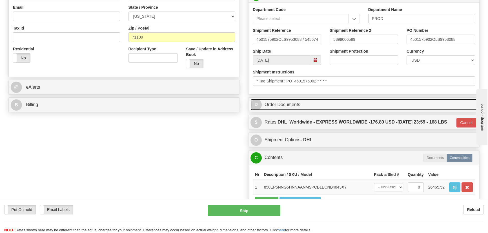
click at [415, 107] on link "D Order Documents" at bounding box center [363, 105] width 227 height 12
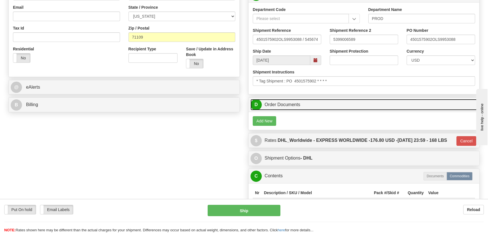
click at [415, 107] on link "D Order Documents" at bounding box center [363, 105] width 227 height 12
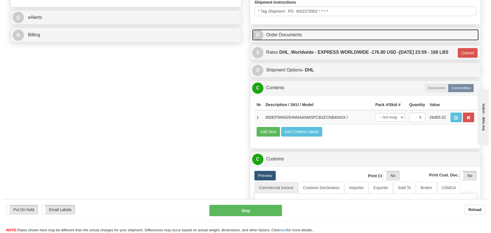
scroll to position [256, 0]
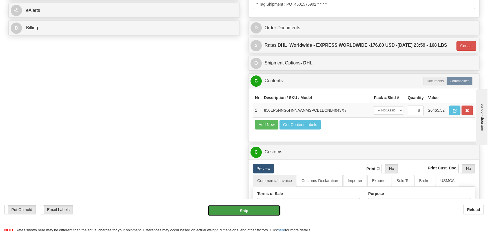
click at [256, 210] on button "Ship" at bounding box center [244, 210] width 73 height 11
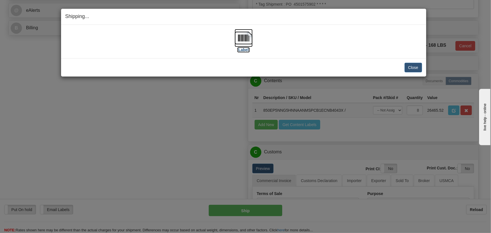
click at [240, 33] on img at bounding box center [244, 38] width 18 height 18
click at [408, 64] on button "Close" at bounding box center [413, 68] width 17 height 10
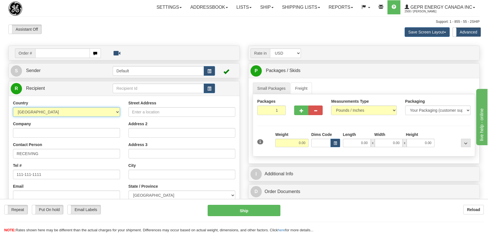
click at [77, 112] on select "[GEOGRAPHIC_DATA] [GEOGRAPHIC_DATA] [GEOGRAPHIC_DATA] [GEOGRAPHIC_DATA] [US_STA…" at bounding box center [66, 112] width 107 height 10
select select "US"
click at [13, 107] on select "[GEOGRAPHIC_DATA] [GEOGRAPHIC_DATA] [GEOGRAPHIC_DATA] [GEOGRAPHIC_DATA] [US_STA…" at bounding box center [66, 112] width 107 height 10
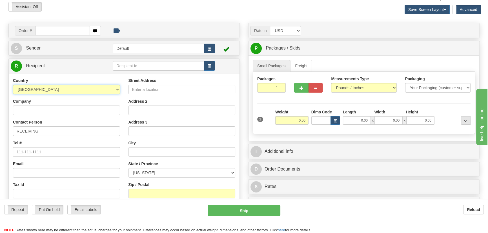
scroll to position [51, 0]
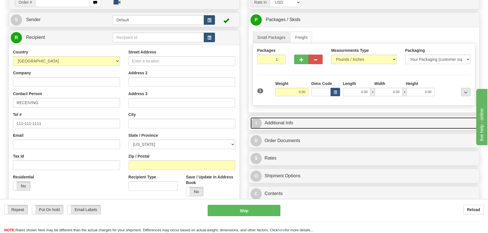
click at [360, 121] on link "I Additional Info" at bounding box center [363, 123] width 227 height 12
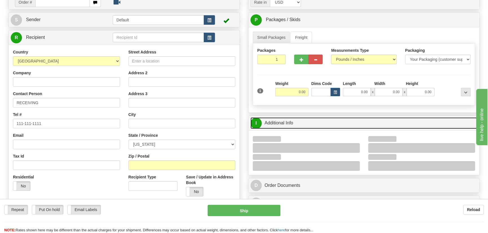
scroll to position [153, 0]
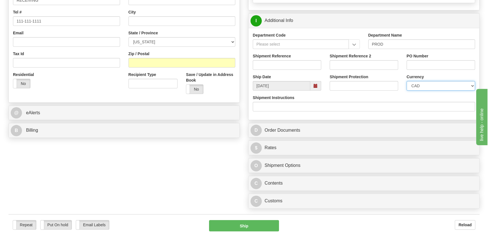
click at [424, 85] on select "CAD USD EUR ZAR [PERSON_NAME] ARN AUD AUS AWG BBD BFR BGN BHD BMD BND BRC BRL C…" at bounding box center [440, 86] width 68 height 10
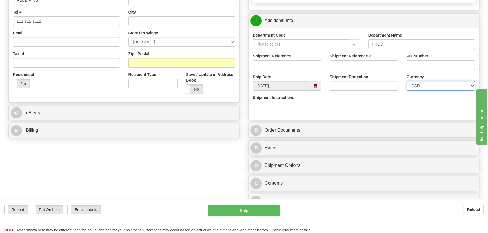
select select "1"
click at [406, 81] on select "CAD USD EUR ZAR [PERSON_NAME] ARN AUD AUS AWG BBD BFR BGN BHD BMD BND BRC BRL C…" at bounding box center [440, 86] width 68 height 10
drag, startPoint x: 438, startPoint y: 62, endPoint x: 334, endPoint y: 66, distance: 104.5
click at [438, 62] on input "PO Number" at bounding box center [440, 65] width 68 height 10
paste input "4512373654OLS99529505"
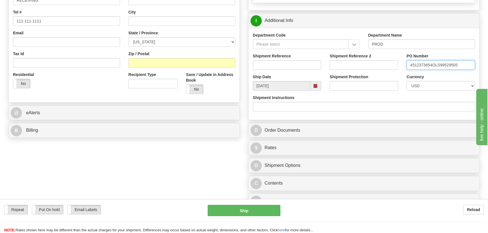
type input "4512373654OLS99529505"
click at [309, 66] on input "Shipment Reference" at bounding box center [287, 65] width 68 height 10
drag, startPoint x: 309, startPoint y: 65, endPoint x: 229, endPoint y: 55, distance: 80.6
type input "5399006304"
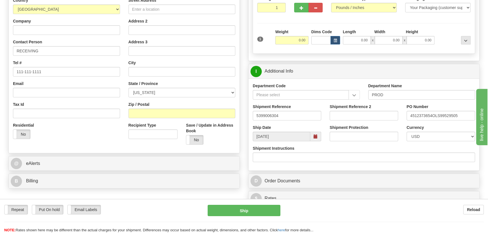
scroll to position [102, 0]
drag, startPoint x: 91, startPoint y: 31, endPoint x: 99, endPoint y: 30, distance: 7.7
click at [91, 31] on input "Company" at bounding box center [66, 31] width 107 height 10
paste input "Siemens Industry Inc."
type input "Siemens Industry Inc."
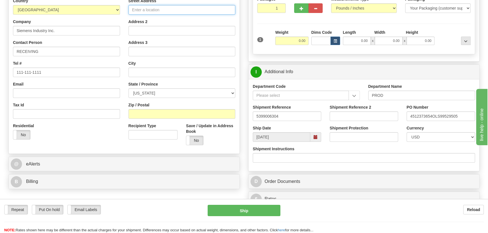
drag, startPoint x: 164, startPoint y: 11, endPoint x: 214, endPoint y: 11, distance: 50.4
click at [164, 11] on input "Street Address" at bounding box center [181, 10] width 107 height 10
paste input "7000 Siemens Road"
type input "7000 Siemens Road"
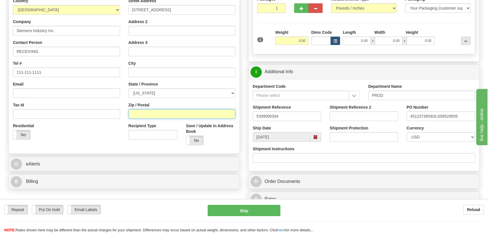
click at [145, 110] on input "Zip / Postal" at bounding box center [181, 114] width 107 height 10
paste input "27591"
type input "27591"
click at [75, 141] on div "Residential Yes No" at bounding box center [66, 133] width 115 height 21
type input "WENDELL"
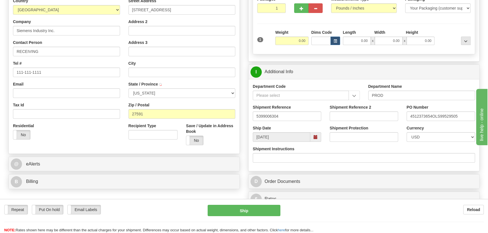
select select "NC"
drag, startPoint x: 310, startPoint y: 42, endPoint x: 346, endPoint y: 42, distance: 35.5
click at [346, 42] on div "1 Weight 0.00 Dims Code 0.00" at bounding box center [364, 40] width 216 height 20
click at [441, 39] on div at bounding box center [454, 37] width 36 height 15
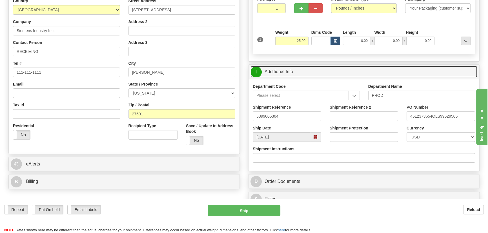
click at [396, 68] on link "I Additional Info" at bounding box center [363, 72] width 227 height 12
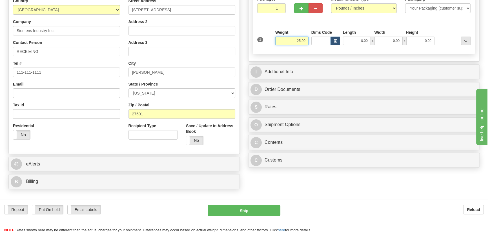
drag, startPoint x: 290, startPoint y: 41, endPoint x: 307, endPoint y: 48, distance: 18.2
click at [307, 48] on div "Weight 25.00" at bounding box center [292, 40] width 36 height 20
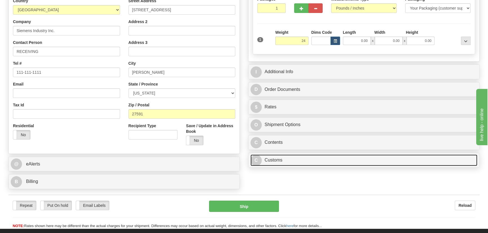
type input "24.00"
click at [323, 161] on link "C Customs" at bounding box center [363, 161] width 227 height 12
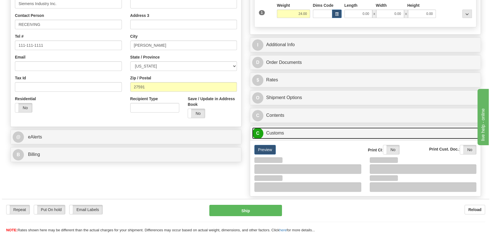
scroll to position [179, 0]
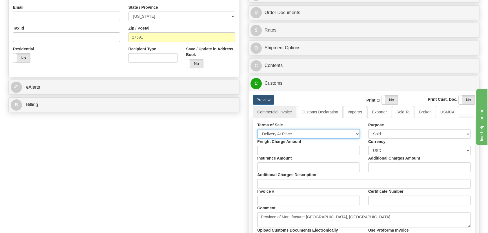
click at [307, 133] on select "Free Carrier Free On Board Ex Works Delivered Duty Unpaid Delivered Duty Paid C…" at bounding box center [308, 134] width 102 height 10
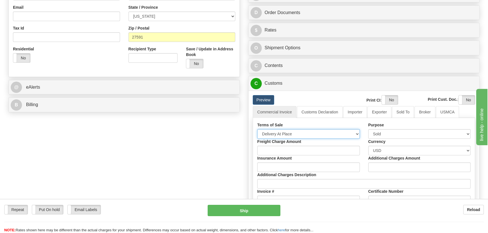
select select "7"
click at [257, 129] on select "Free Carrier Free On Board Ex Works Delivered Duty Unpaid Delivered Duty Paid C…" at bounding box center [308, 134] width 102 height 10
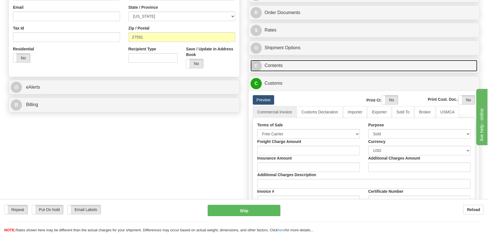
click at [359, 68] on link "C Contents" at bounding box center [363, 66] width 227 height 12
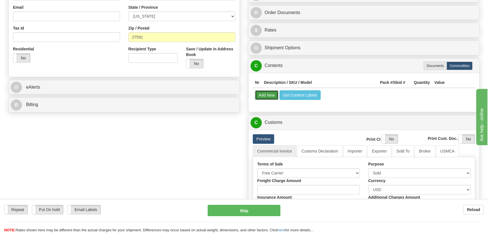
click at [270, 95] on button "Add New" at bounding box center [266, 95] width 23 height 10
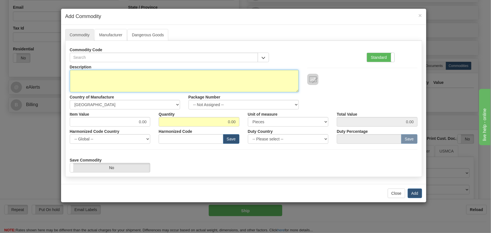
click at [182, 78] on textarea "Description" at bounding box center [184, 81] width 229 height 23
paste textarea "850DP5NNG5HNNAAFADPTA3ASNB4"
type textarea "850DP5NNG5HNNAAFADPTA3ASNB4"
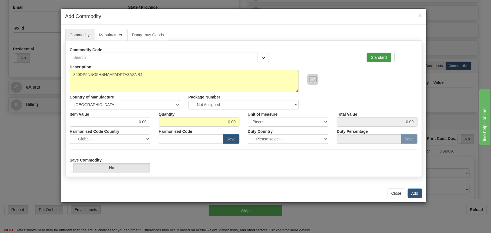
click at [388, 56] on label "Standard" at bounding box center [381, 57] width 28 height 9
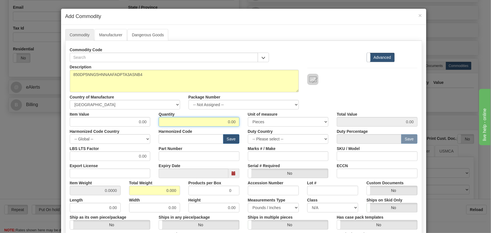
drag, startPoint x: 225, startPoint y: 121, endPoint x: 254, endPoint y: 129, distance: 30.1
click at [254, 129] on div "Description 850DP5NNG5HNNAAFADPTA3ASNB4 Country of Manufacture -- Unknown -- AF…" at bounding box center [244, 186] width 348 height 248
type input "1"
drag, startPoint x: 158, startPoint y: 191, endPoint x: 181, endPoint y: 194, distance: 23.0
click at [181, 194] on div "Total Weight 0.000" at bounding box center [154, 186] width 59 height 17
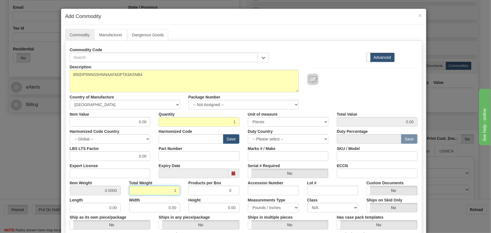
type input "1"
type input "1.0000"
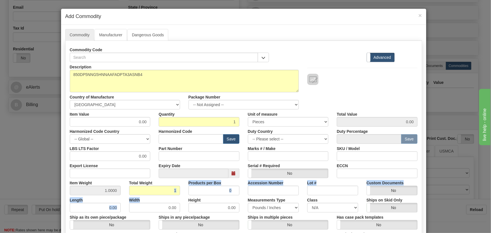
click at [182, 195] on div "Description 850DP5NNG5HNNAAFADPTA3ASNB4 Country of Manufacture -- Unknown -- AF…" at bounding box center [244, 186] width 348 height 248
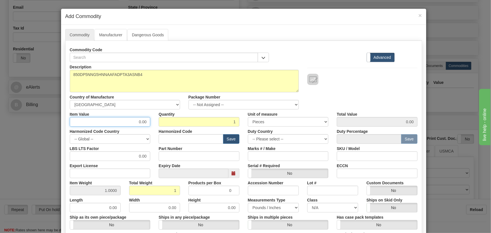
drag, startPoint x: 133, startPoint y: 122, endPoint x: 151, endPoint y: 128, distance: 19.3
click at [152, 128] on div "Description 850DP5NNG5HNNAAFADPTA3ASNB4 Country of Manufacture -- Unknown -- AF…" at bounding box center [244, 186] width 348 height 248
paste input "4.202,38"
type input "4202.38"
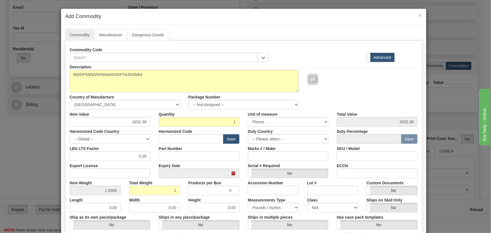
click at [327, 63] on div at bounding box center [362, 73] width 119 height 23
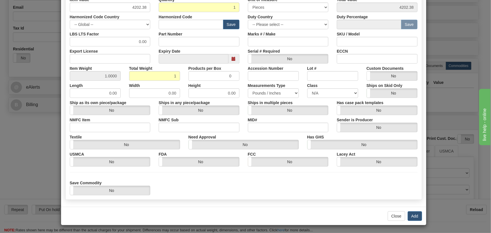
scroll to position [115, 0]
click at [411, 217] on button "Add" at bounding box center [415, 216] width 14 height 10
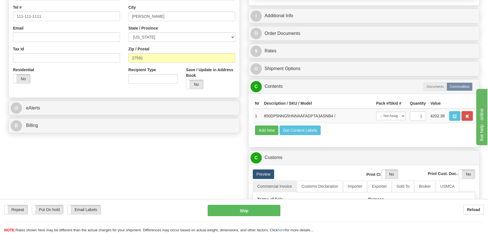
scroll to position [128, 0]
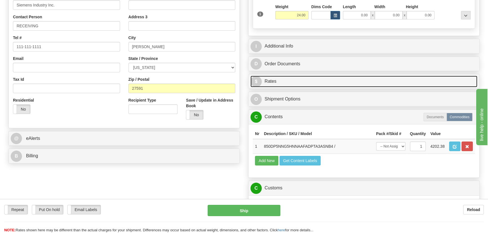
click at [394, 82] on link "$ Rates" at bounding box center [363, 82] width 227 height 12
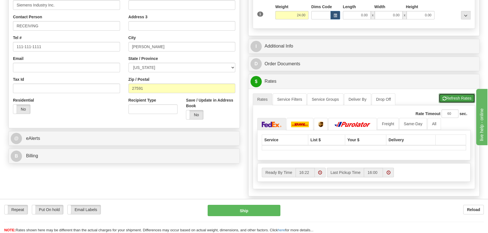
click at [459, 97] on button "Refresh Rates" at bounding box center [456, 98] width 36 height 10
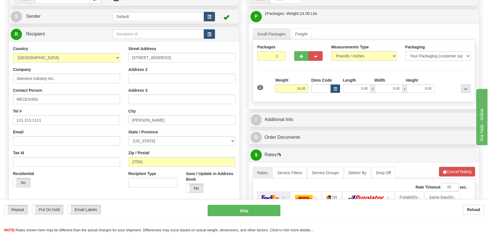
scroll to position [51, 0]
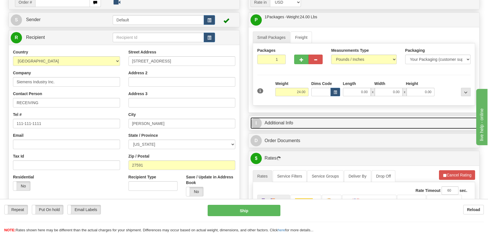
click at [421, 124] on link "I Additional Info" at bounding box center [363, 123] width 227 height 12
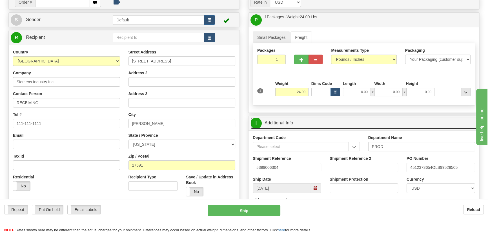
click at [421, 124] on link "I Additional Info" at bounding box center [363, 123] width 227 height 12
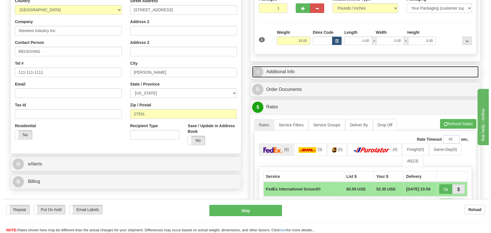
scroll to position [179, 0]
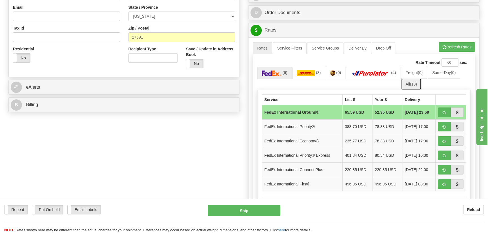
click at [416, 84] on span "(13)" at bounding box center [413, 84] width 7 height 5
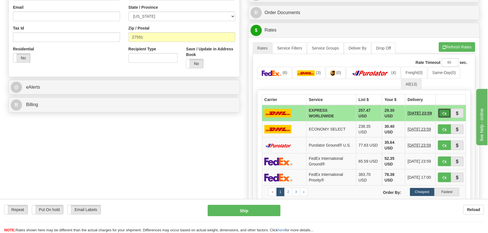
click at [446, 114] on button "button" at bounding box center [444, 113] width 13 height 10
type input "P"
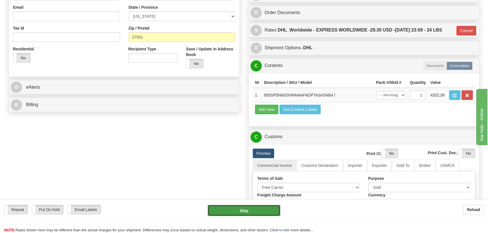
click at [251, 210] on button "Ship" at bounding box center [244, 210] width 73 height 11
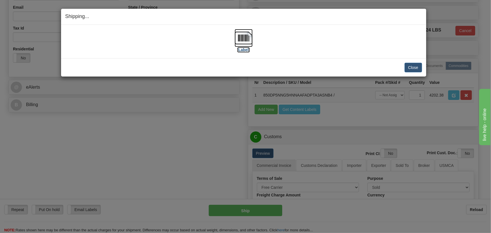
click at [243, 39] on img at bounding box center [244, 38] width 18 height 18
click at [415, 67] on button "Close" at bounding box center [413, 68] width 17 height 10
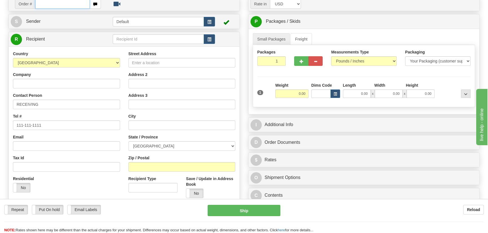
scroll to position [51, 0]
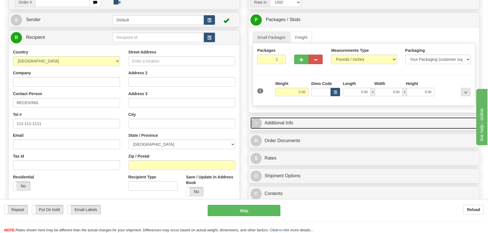
click at [364, 120] on link "I Additional Info" at bounding box center [363, 123] width 227 height 12
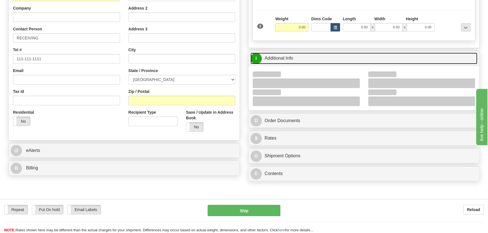
scroll to position [128, 0]
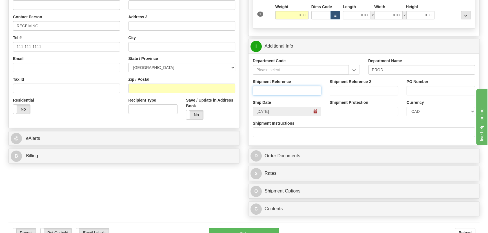
click at [302, 91] on input "Shipment Reference" at bounding box center [287, 91] width 68 height 10
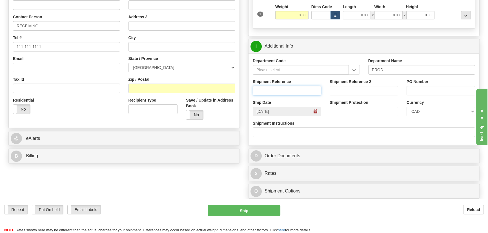
paste input "5399005817"
type input "5399005817"
drag, startPoint x: 423, startPoint y: 87, endPoint x: 421, endPoint y: 89, distance: 3.2
click at [424, 87] on input "PO Number" at bounding box center [440, 91] width 68 height 10
paste input "33229-2"
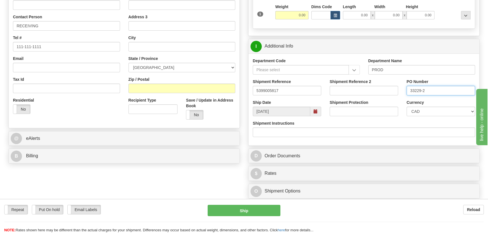
type input "33229-2"
click at [428, 112] on select "CAD USD EUR ZAR [PERSON_NAME] ARN AUD AUS AWG BBD BFR BGN BHD BMD BND BRC BRL C…" at bounding box center [440, 112] width 68 height 10
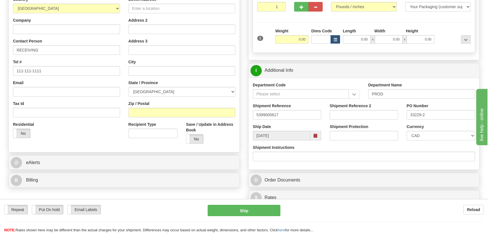
scroll to position [77, 0]
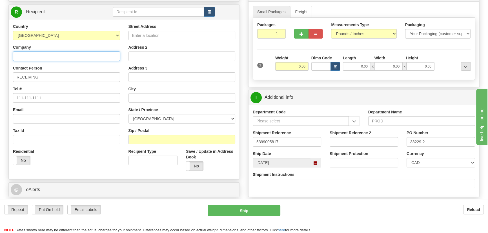
click at [69, 53] on input "Company" at bounding box center [66, 57] width 107 height 10
paste input "KELTOUR CONTROLS INC"
type input "KELTOUR CONTROLS INC"
click at [171, 35] on input "Street Address" at bounding box center [181, 36] width 107 height 10
paste input "[STREET_ADDRESS]"
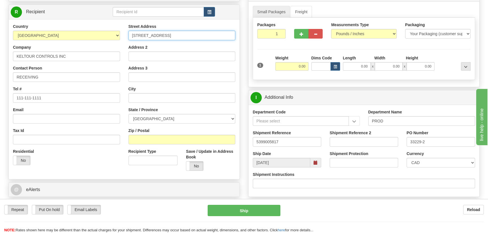
type input "[STREET_ADDRESS]"
click at [153, 139] on input "Zip / Postal" at bounding box center [181, 140] width 107 height 10
paste input "L7L 5N9"
type input "L7L 5N9"
click at [100, 156] on div "Residential Yes No" at bounding box center [66, 159] width 115 height 21
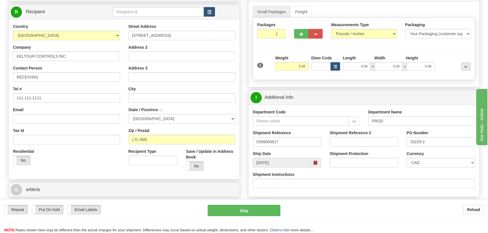
type input "BURLINGTON"
select select "ON"
drag, startPoint x: 277, startPoint y: 35, endPoint x: 291, endPoint y: 45, distance: 17.3
click at [291, 44] on div "Packages 1 1 Measurements Type" at bounding box center [364, 49] width 222 height 62
type input "2"
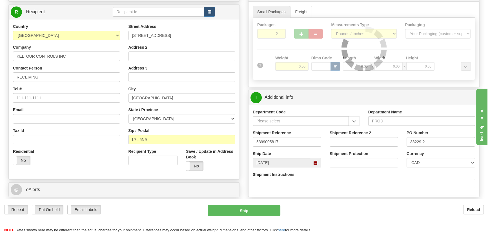
click at [293, 57] on div "Packages 2 1 Measurements Type" at bounding box center [364, 49] width 222 height 62
click at [295, 67] on div at bounding box center [364, 49] width 222 height 62
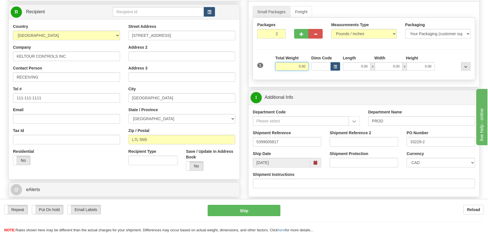
click at [295, 67] on input "0.00" at bounding box center [291, 66] width 33 height 8
type input "70.00"
click at [434, 54] on div "Packages 2 1 Measurements Type" at bounding box center [364, 49] width 222 height 62
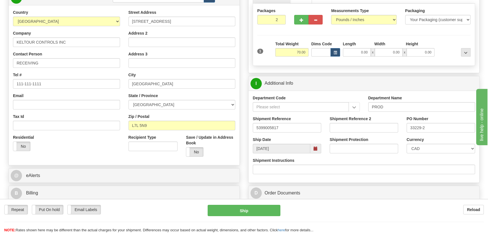
scroll to position [102, 0]
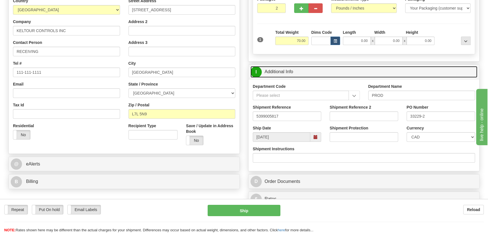
click at [369, 71] on link "I Additional Info" at bounding box center [363, 72] width 227 height 12
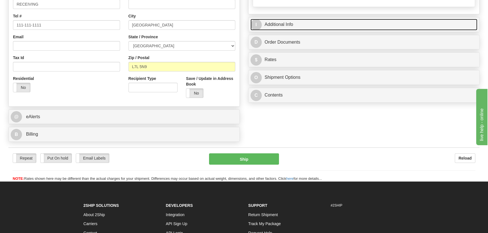
scroll to position [153, 0]
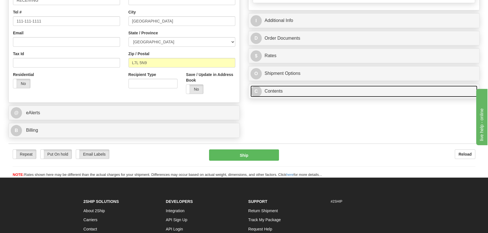
click at [316, 90] on link "C Contents" at bounding box center [363, 92] width 227 height 12
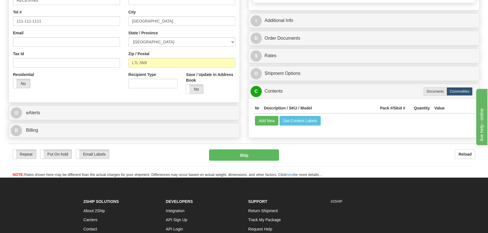
click at [258, 128] on td "Add New Get Content Labels" at bounding box center [364, 120] width 222 height 14
click at [274, 125] on button "Add New" at bounding box center [266, 121] width 23 height 10
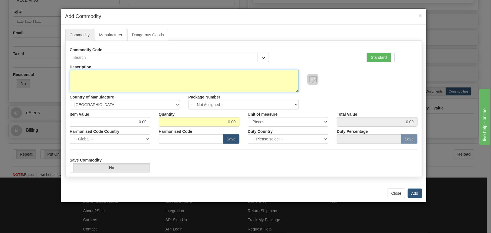
click at [231, 78] on textarea "Description" at bounding box center [184, 81] width 229 height 23
paste textarea "C30T03HLHF6SHXXMXXPXXUXXW77"
type textarea "C30T03HLHF6SHXXMXXPXXUXXW77"
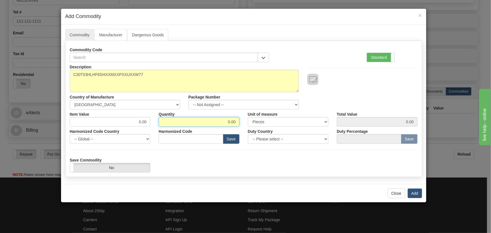
drag, startPoint x: 224, startPoint y: 121, endPoint x: 244, endPoint y: 126, distance: 20.1
click at [243, 126] on div "Quantity 0.00" at bounding box center [199, 118] width 89 height 17
type input "2"
click at [414, 194] on button "Add" at bounding box center [415, 194] width 14 height 10
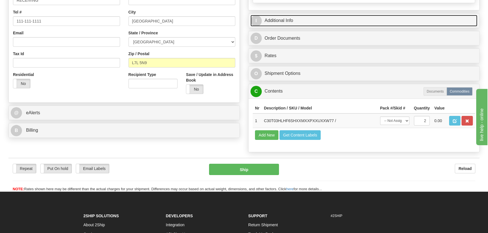
click at [404, 19] on link "I Additional Info" at bounding box center [363, 21] width 227 height 12
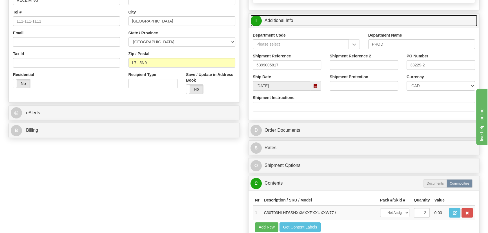
click at [404, 19] on link "I Additional Info" at bounding box center [363, 21] width 227 height 12
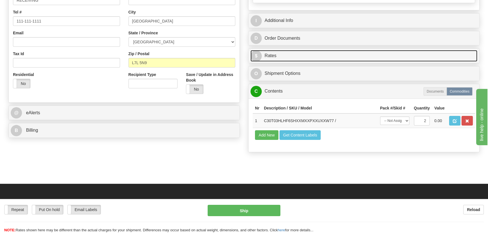
click at [312, 55] on link "$ Rates" at bounding box center [363, 56] width 227 height 12
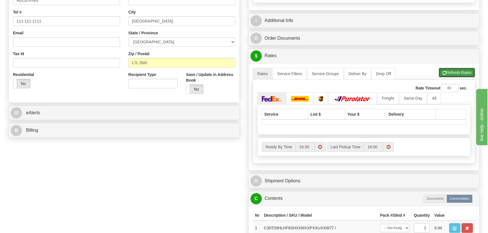
click at [453, 69] on button "Refresh Rates" at bounding box center [456, 73] width 36 height 10
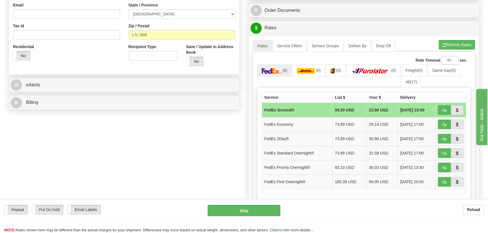
scroll to position [230, 0]
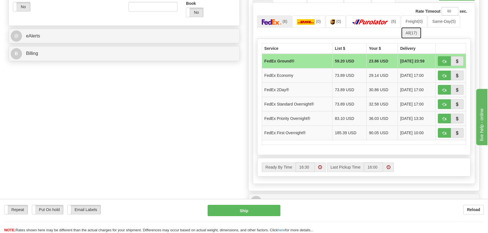
click at [415, 34] on span "(17)" at bounding box center [413, 33] width 7 height 5
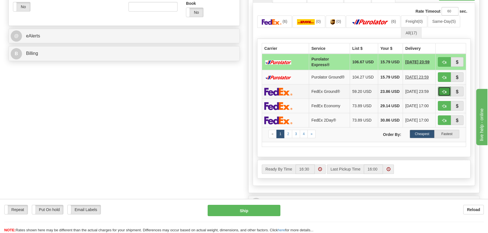
click at [445, 94] on span "button" at bounding box center [444, 92] width 4 height 4
type input "92"
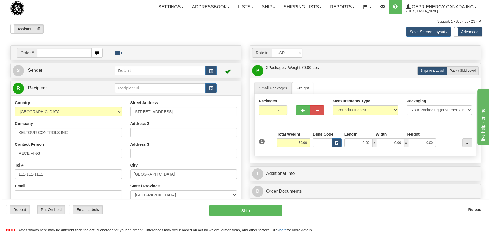
scroll to position [0, 0]
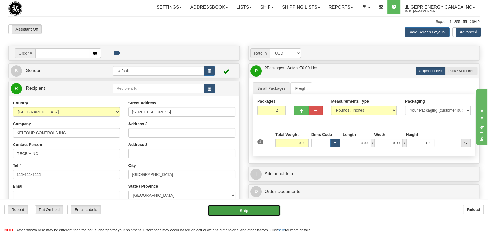
click at [255, 211] on button "Ship" at bounding box center [244, 210] width 73 height 11
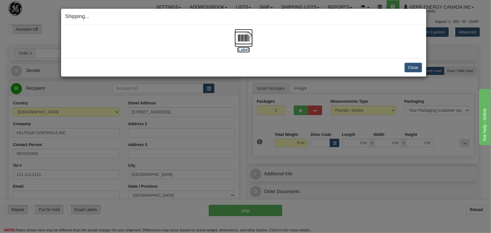
click at [245, 42] on img at bounding box center [244, 38] width 18 height 18
click at [414, 66] on button "Close" at bounding box center [413, 68] width 17 height 10
